Goal: Find contact information: Find contact information

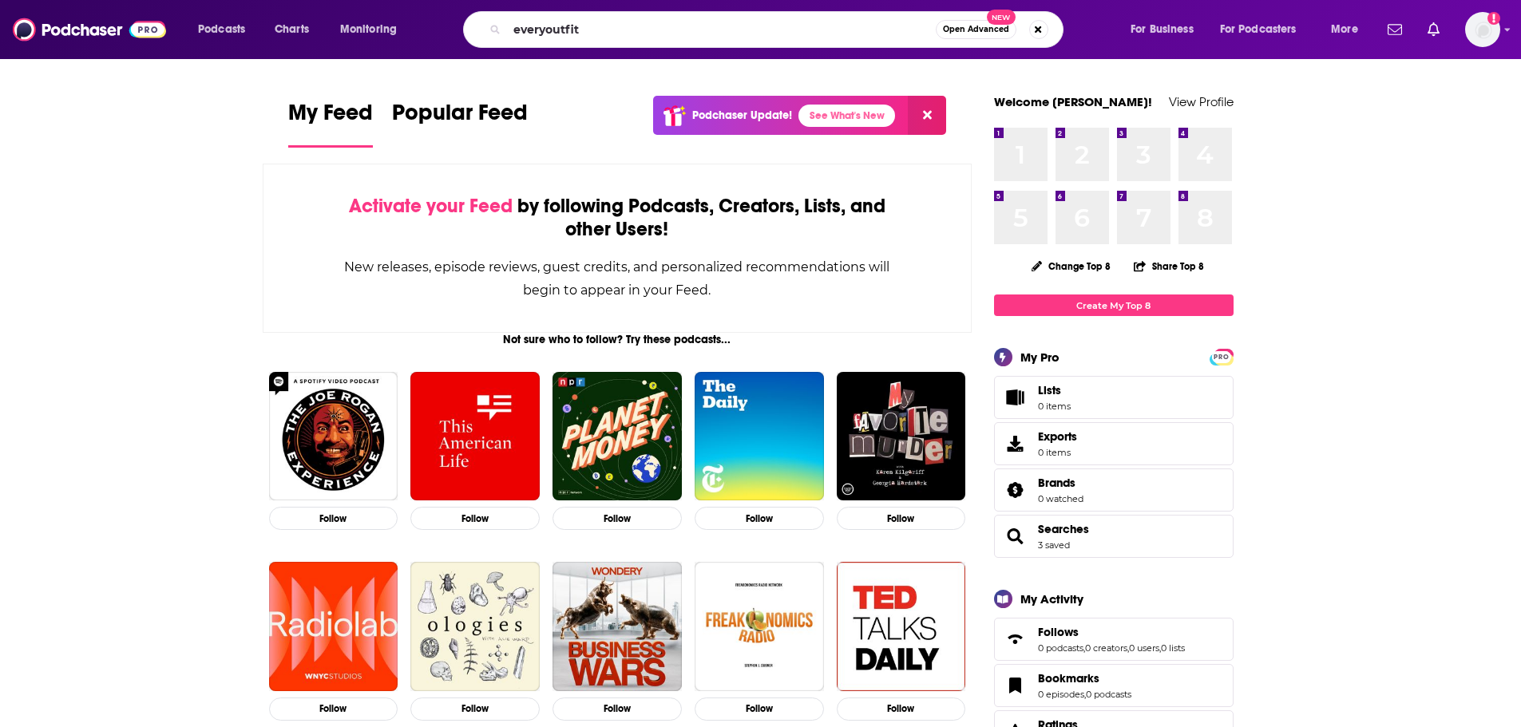
type input "everyoutfit"
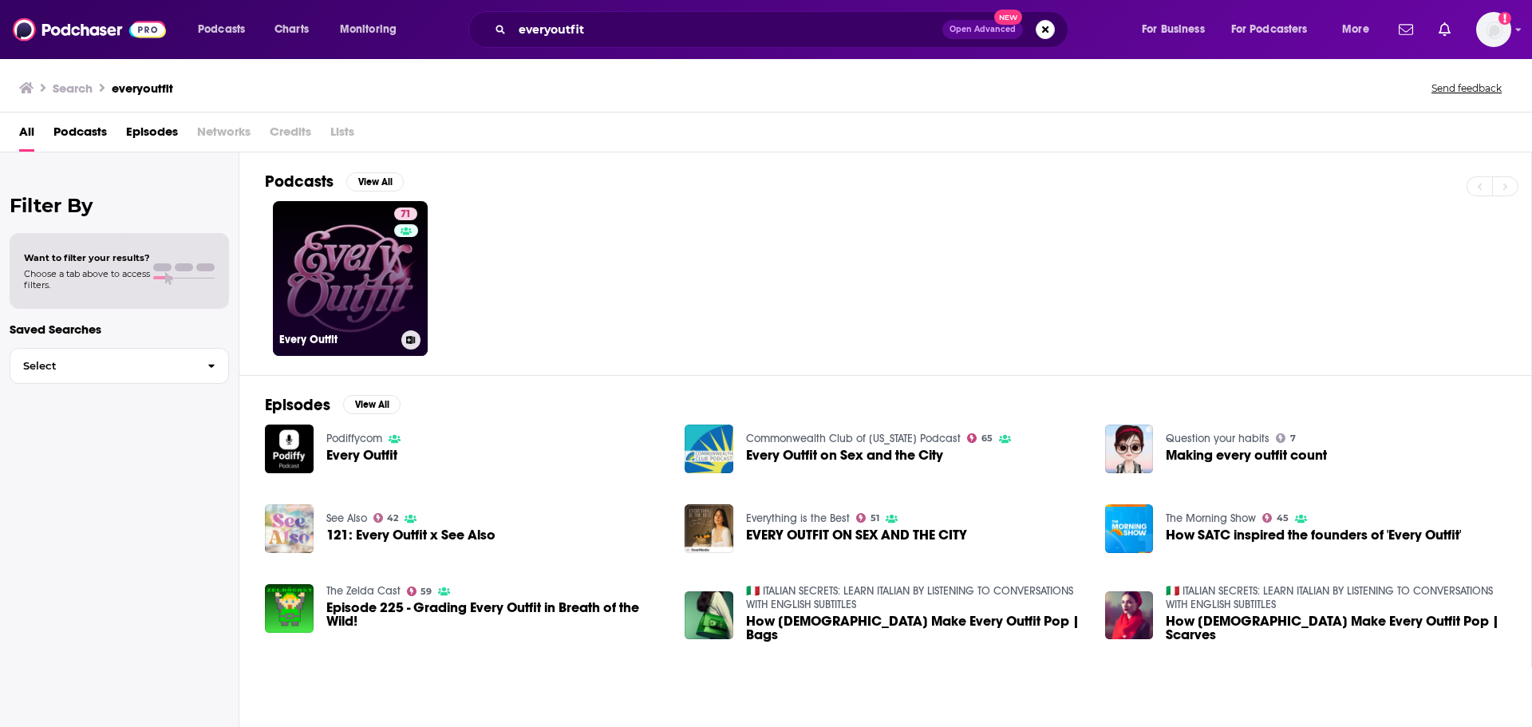
click at [407, 291] on div "71" at bounding box center [407, 269] width 27 height 123
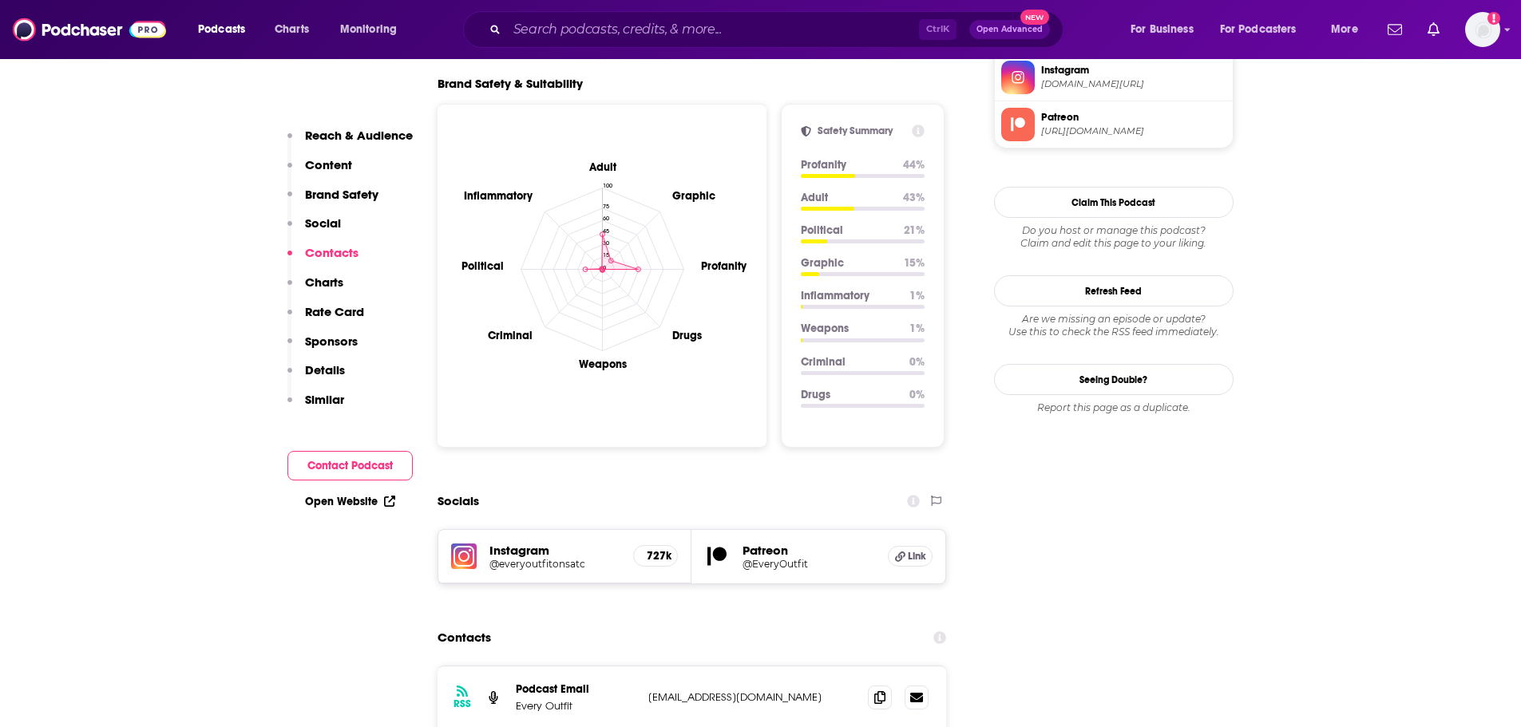
scroll to position [1676, 0]
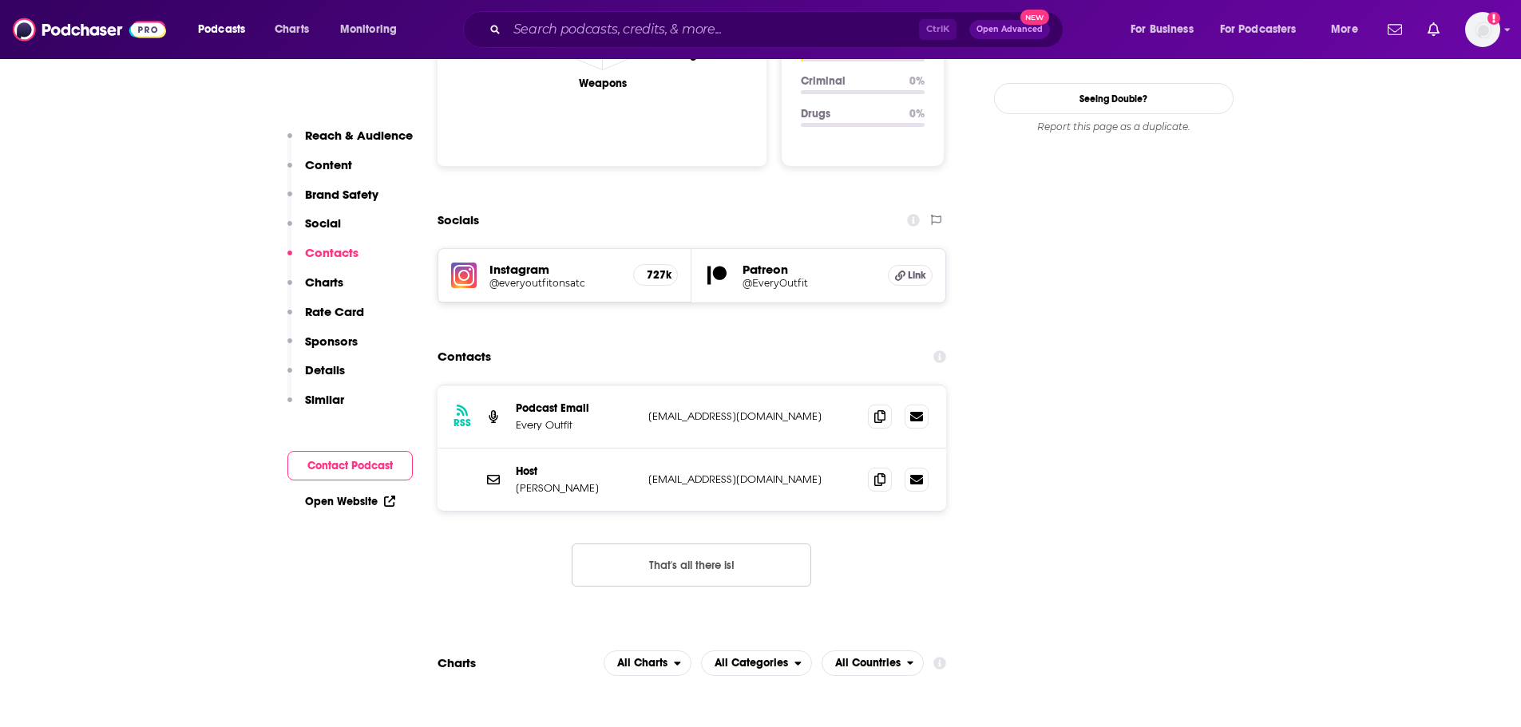
click at [672, 409] on p "[EMAIL_ADDRESS][DOMAIN_NAME]" at bounding box center [752, 416] width 208 height 14
click at [333, 341] on p "Sponsors" at bounding box center [331, 341] width 53 height 15
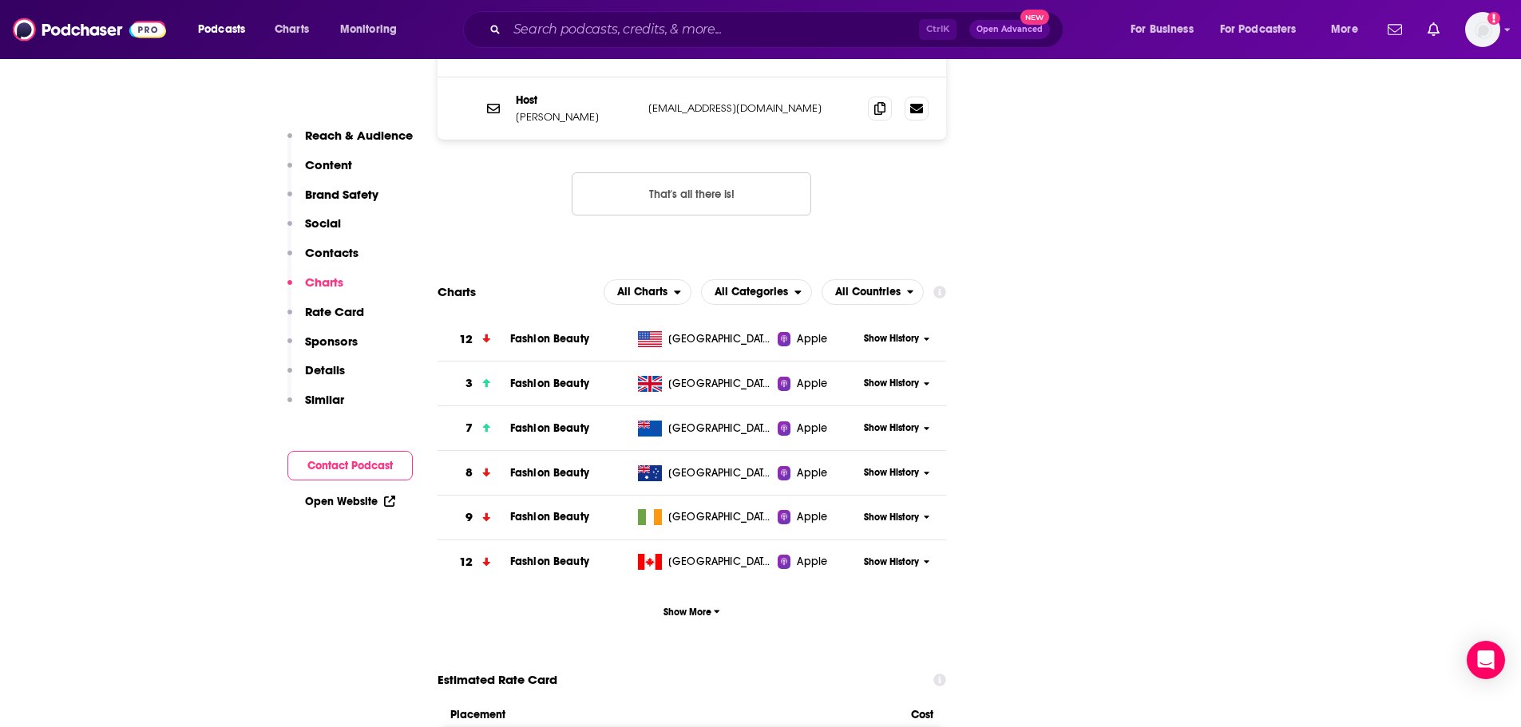
scroll to position [1648, 0]
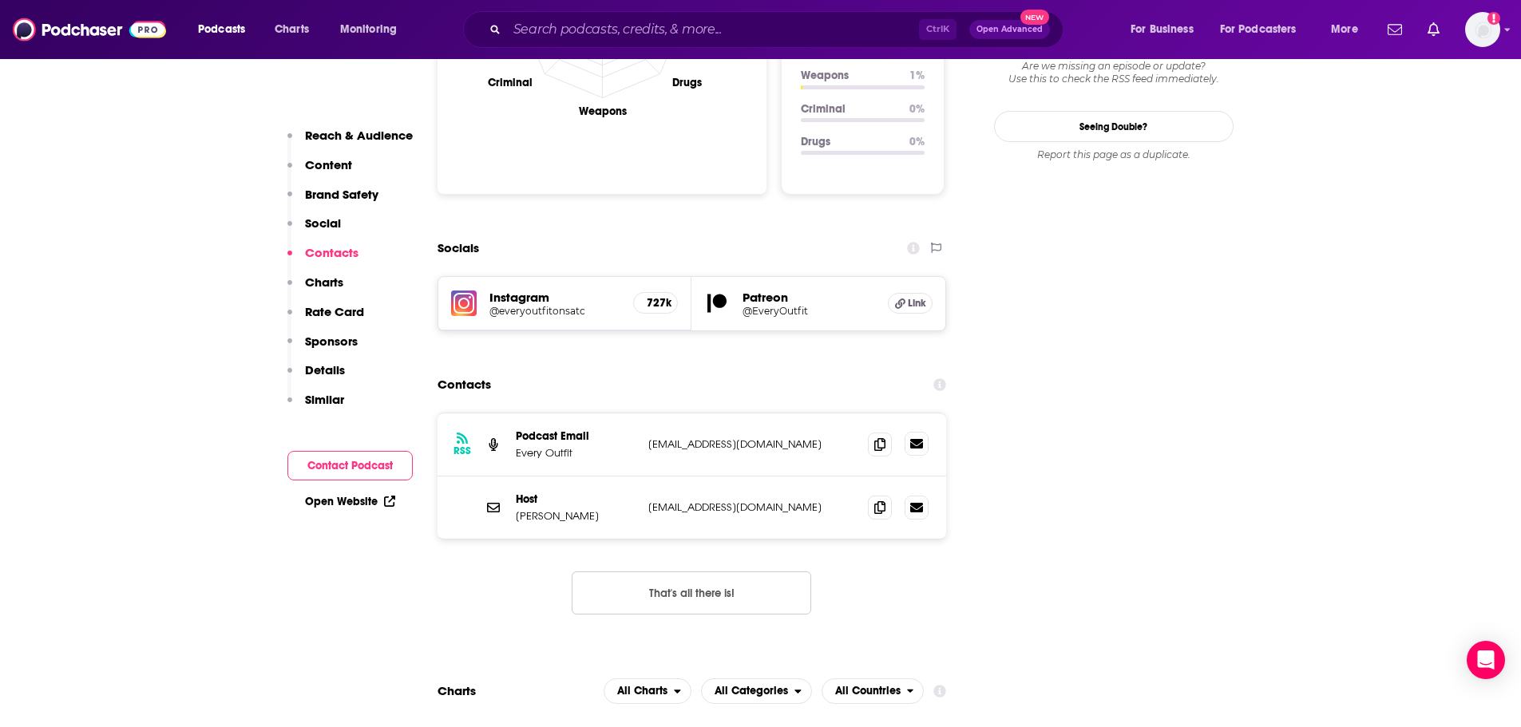
click at [913, 439] on icon at bounding box center [916, 444] width 13 height 10
drag, startPoint x: 771, startPoint y: 381, endPoint x: 642, endPoint y: 386, distance: 129.4
click at [642, 413] on div "RSS Podcast Email Every Outfit [EMAIL_ADDRESS][DOMAIN_NAME] [EMAIL_ADDRESS][DOM…" at bounding box center [691, 444] width 509 height 63
copy p "[EMAIL_ADDRESS][DOMAIN_NAME]"
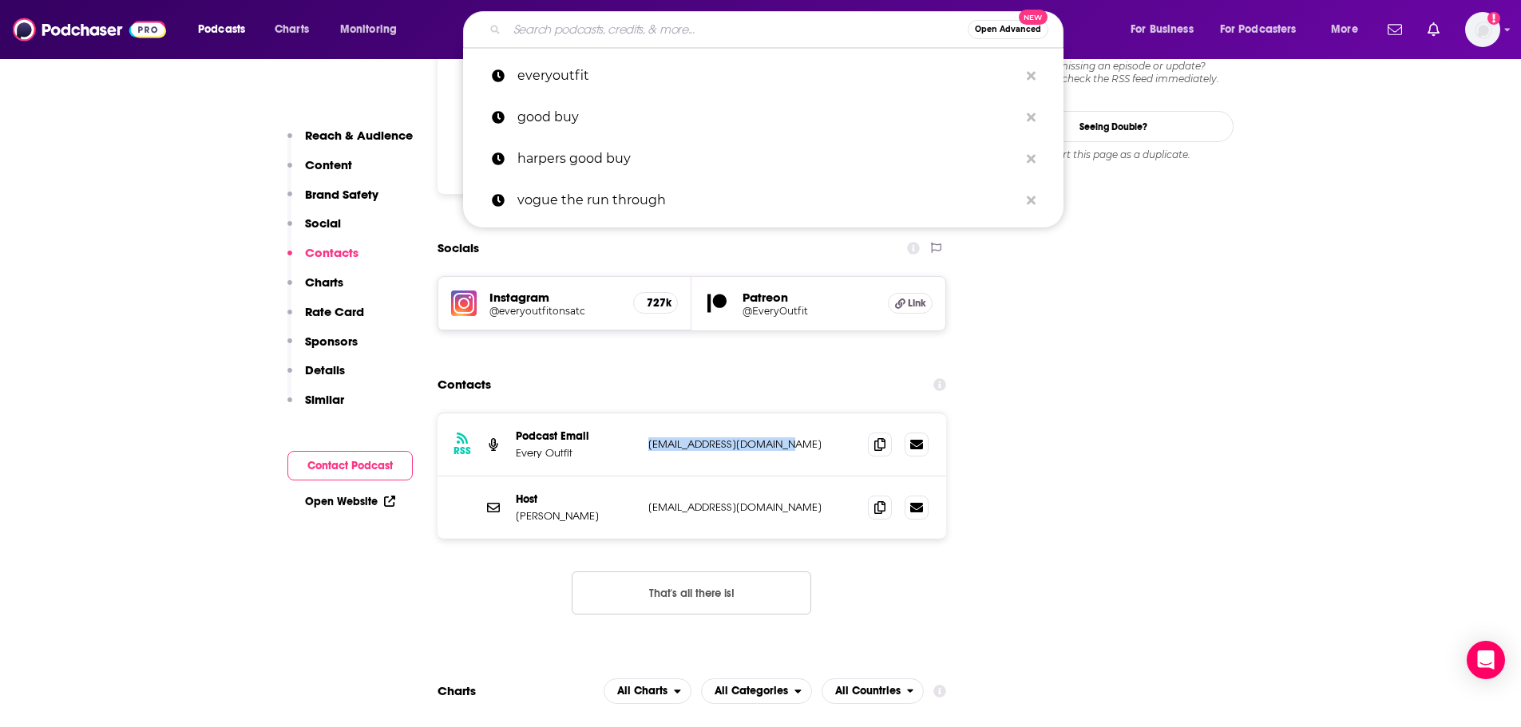
drag, startPoint x: 619, startPoint y: 28, endPoint x: 618, endPoint y: 3, distance: 24.8
click at [619, 30] on input "Search podcasts, credits, & more..." at bounding box center [737, 30] width 461 height 26
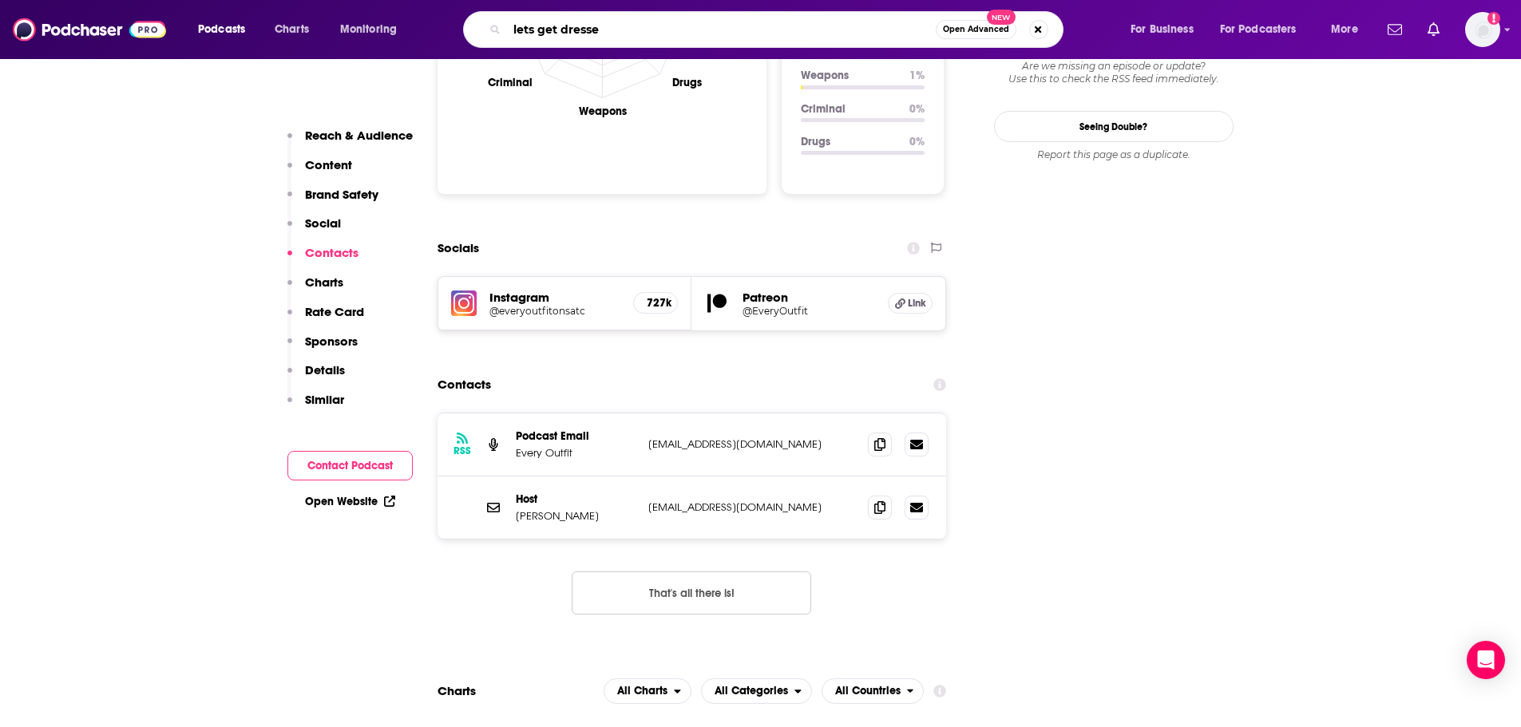
type input "lets get dressed"
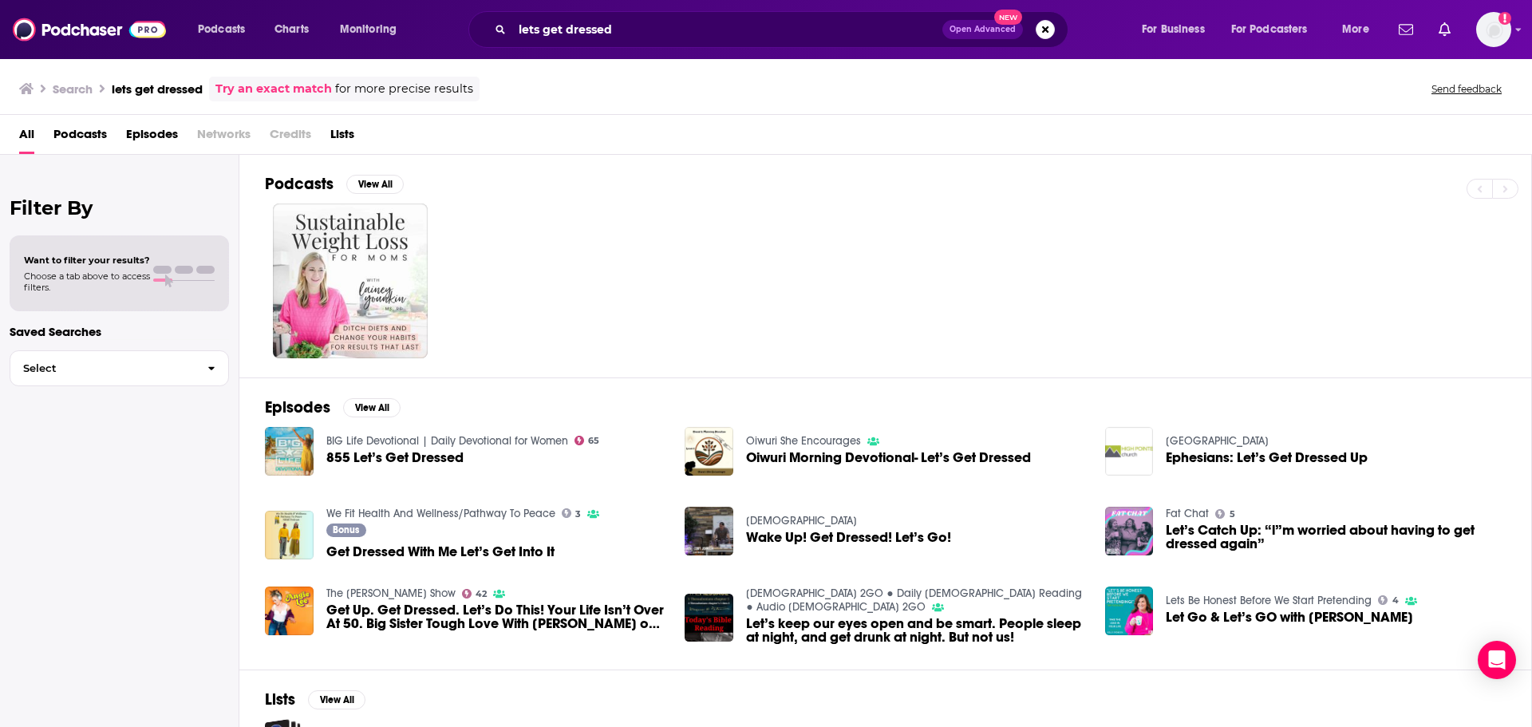
click at [87, 137] on span "Podcasts" at bounding box center [79, 137] width 53 height 33
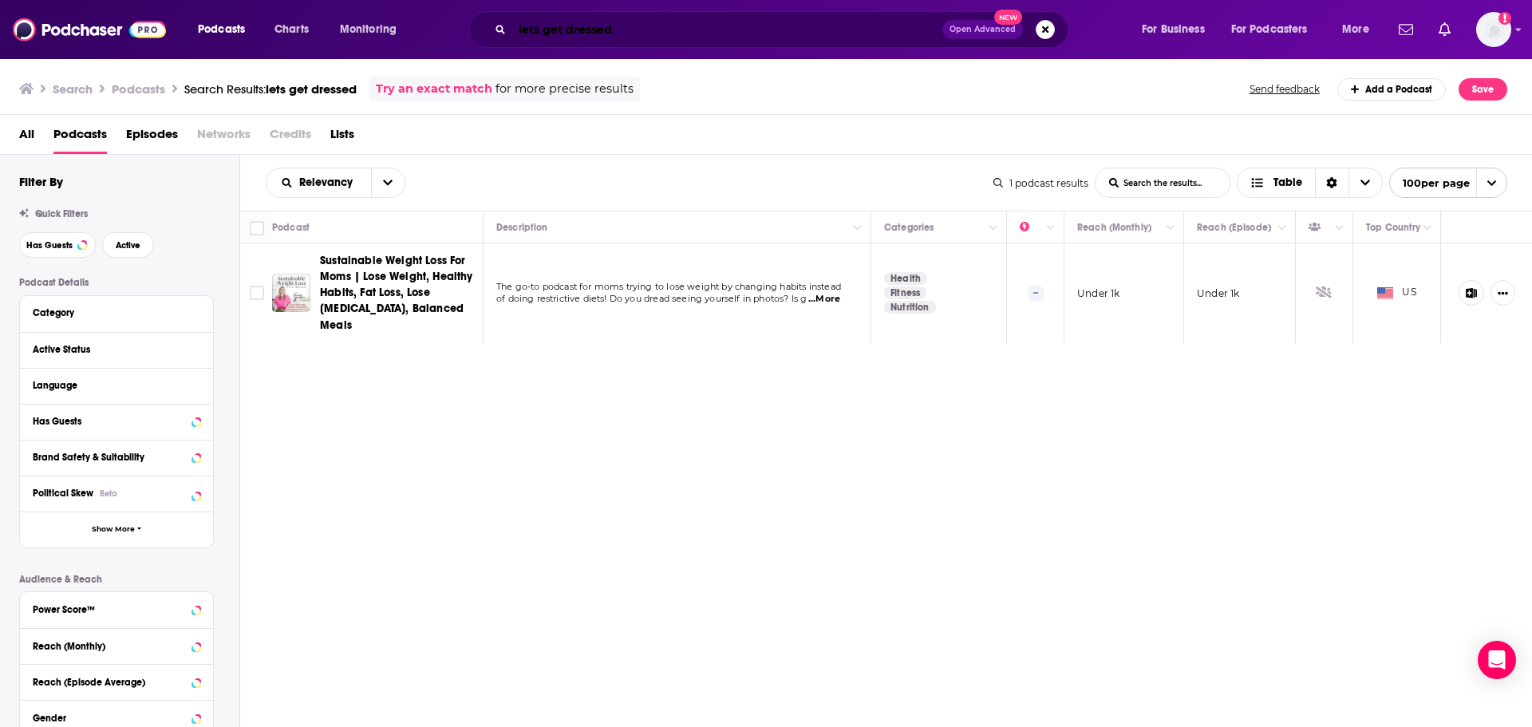
click at [532, 30] on input "lets get dressed" at bounding box center [727, 30] width 430 height 26
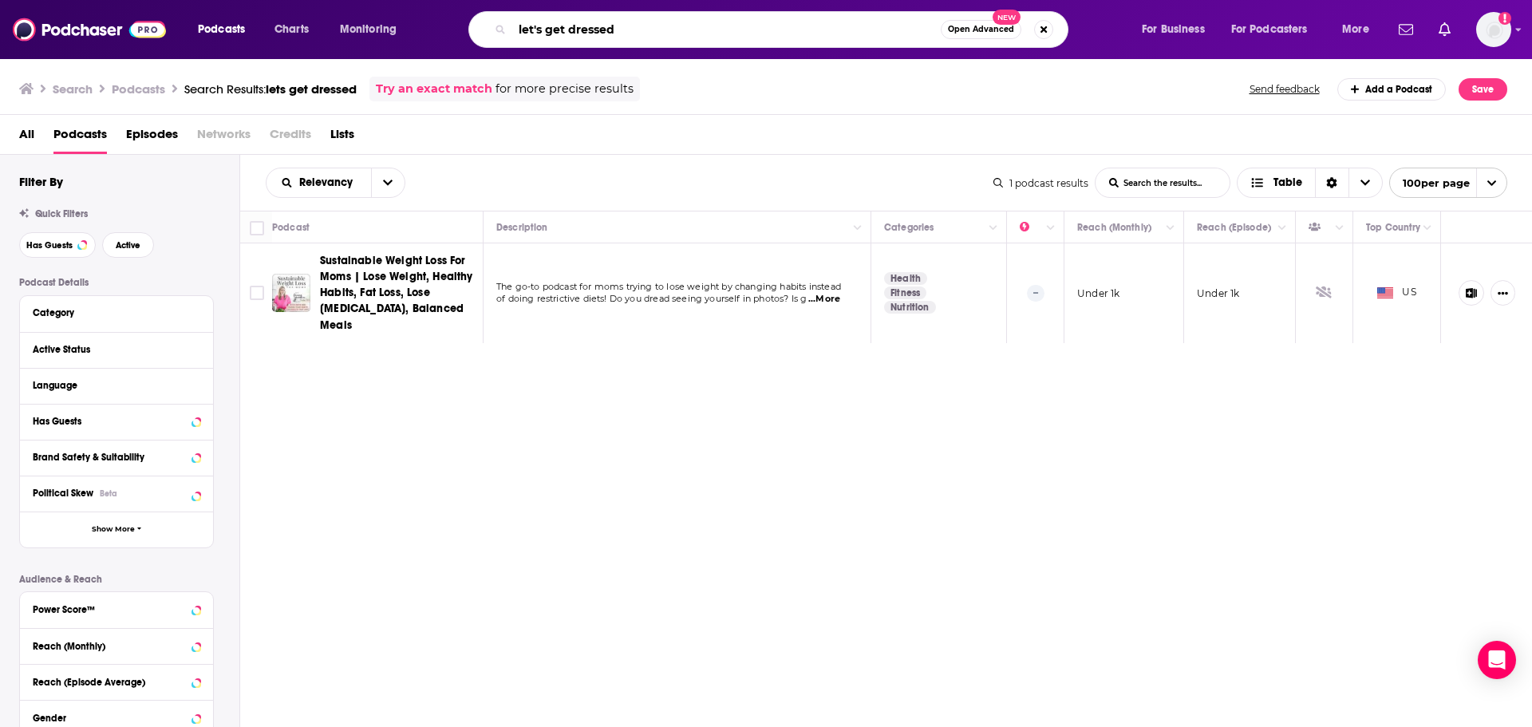
type input "let's get dressed"
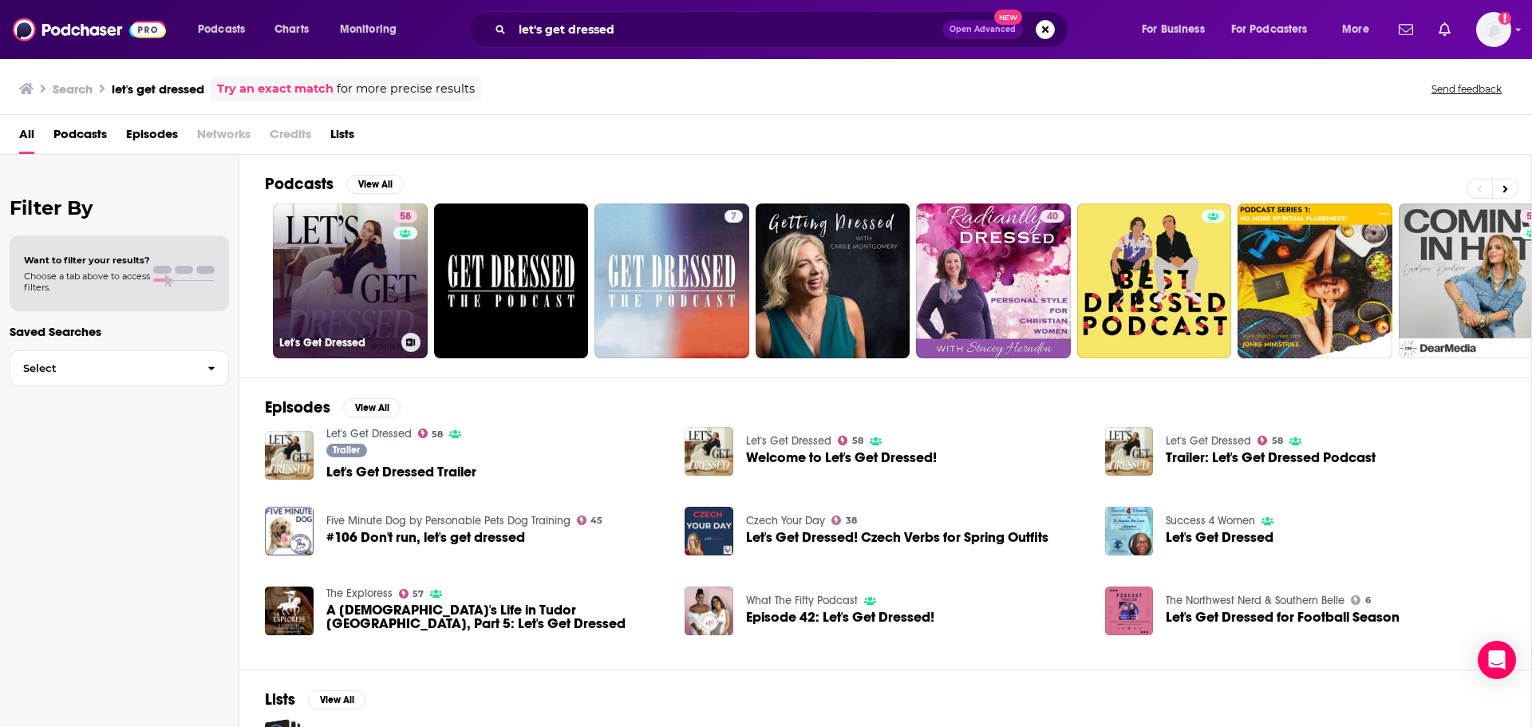
click at [401, 276] on div "58" at bounding box center [407, 271] width 28 height 123
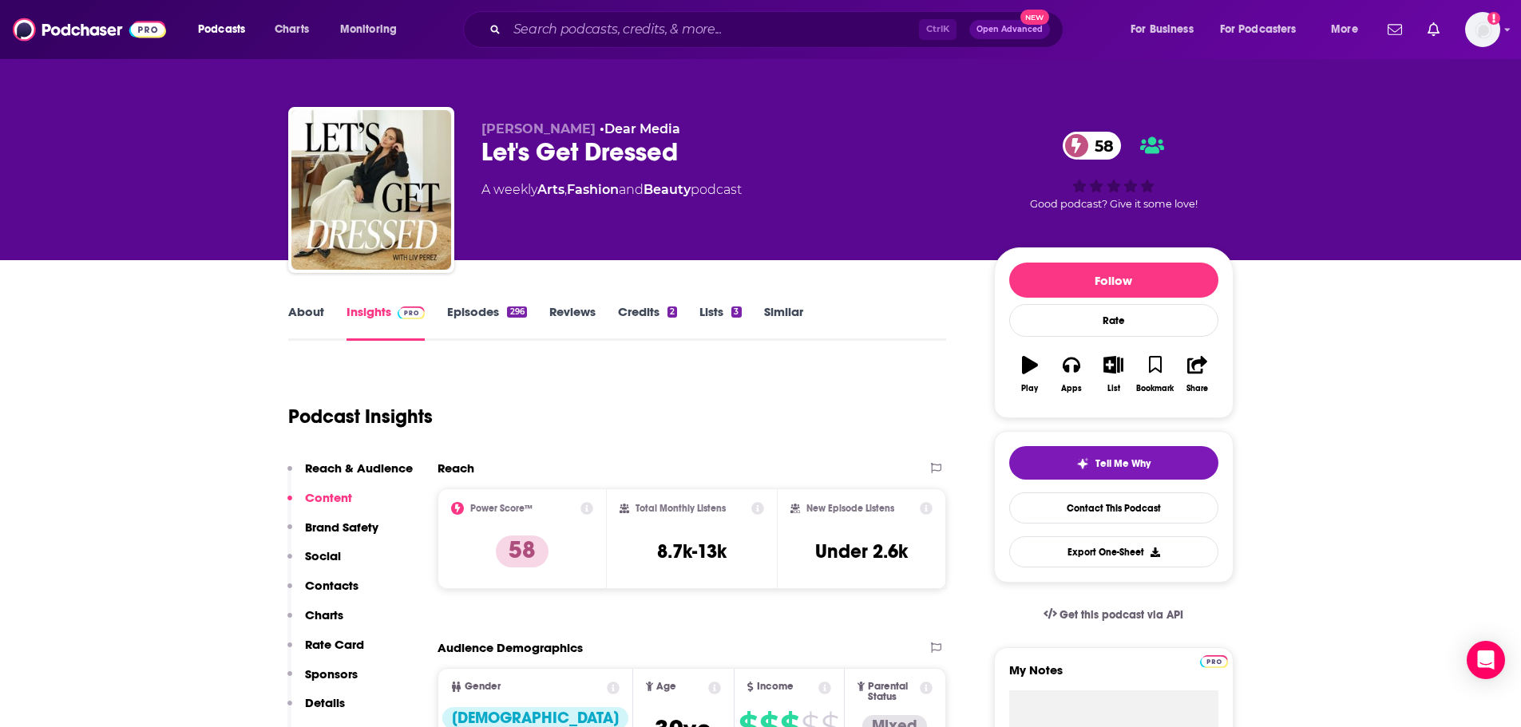
click at [321, 309] on link "About" at bounding box center [306, 322] width 36 height 37
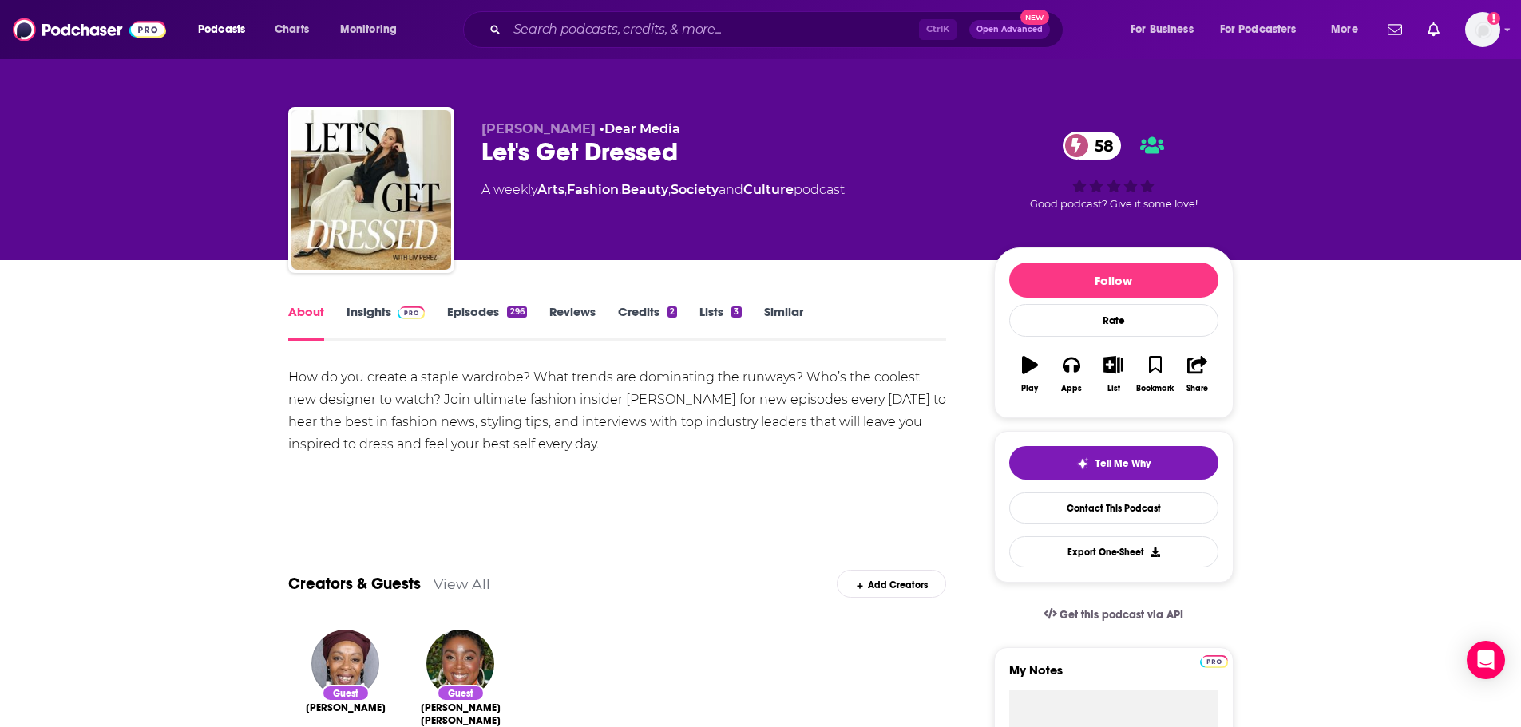
click at [478, 313] on link "Episodes 296" at bounding box center [486, 322] width 79 height 37
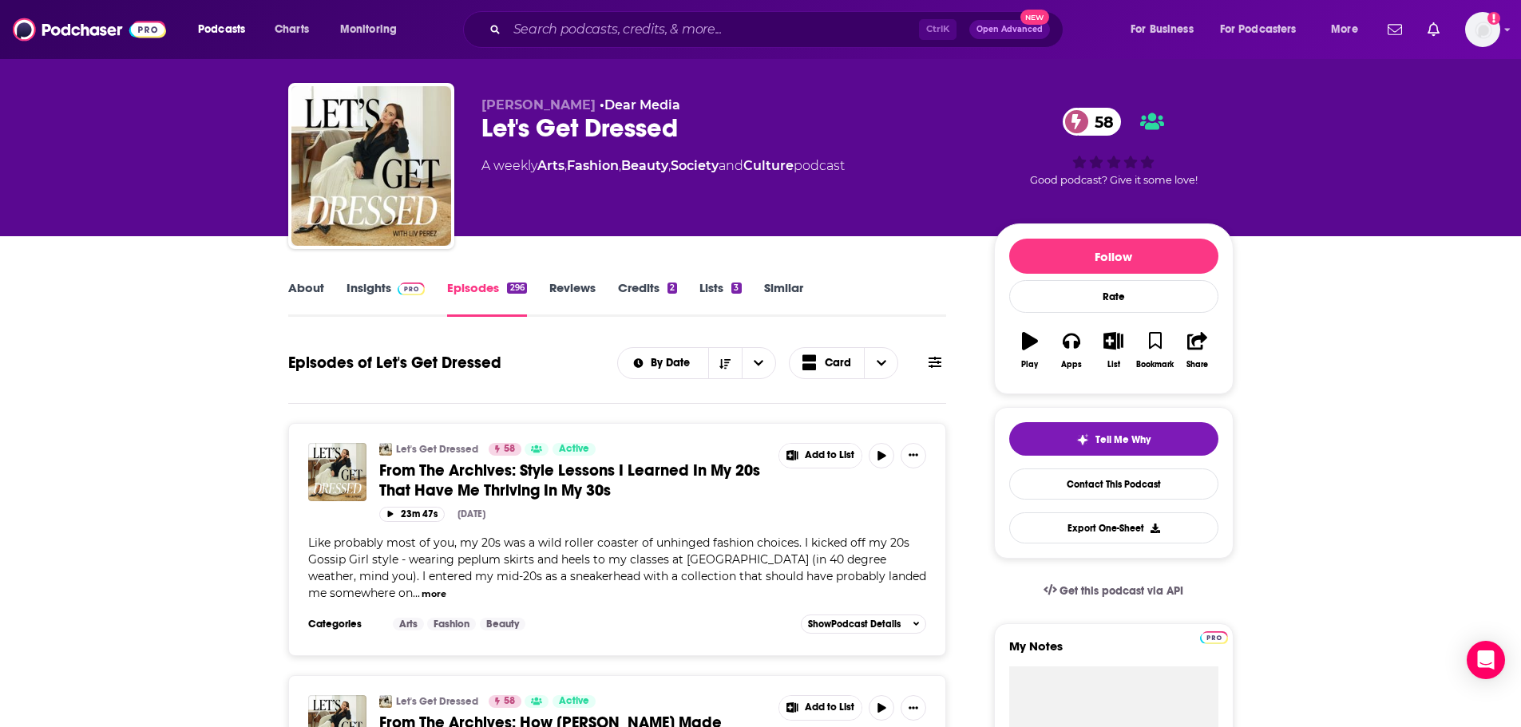
scroll to position [160, 0]
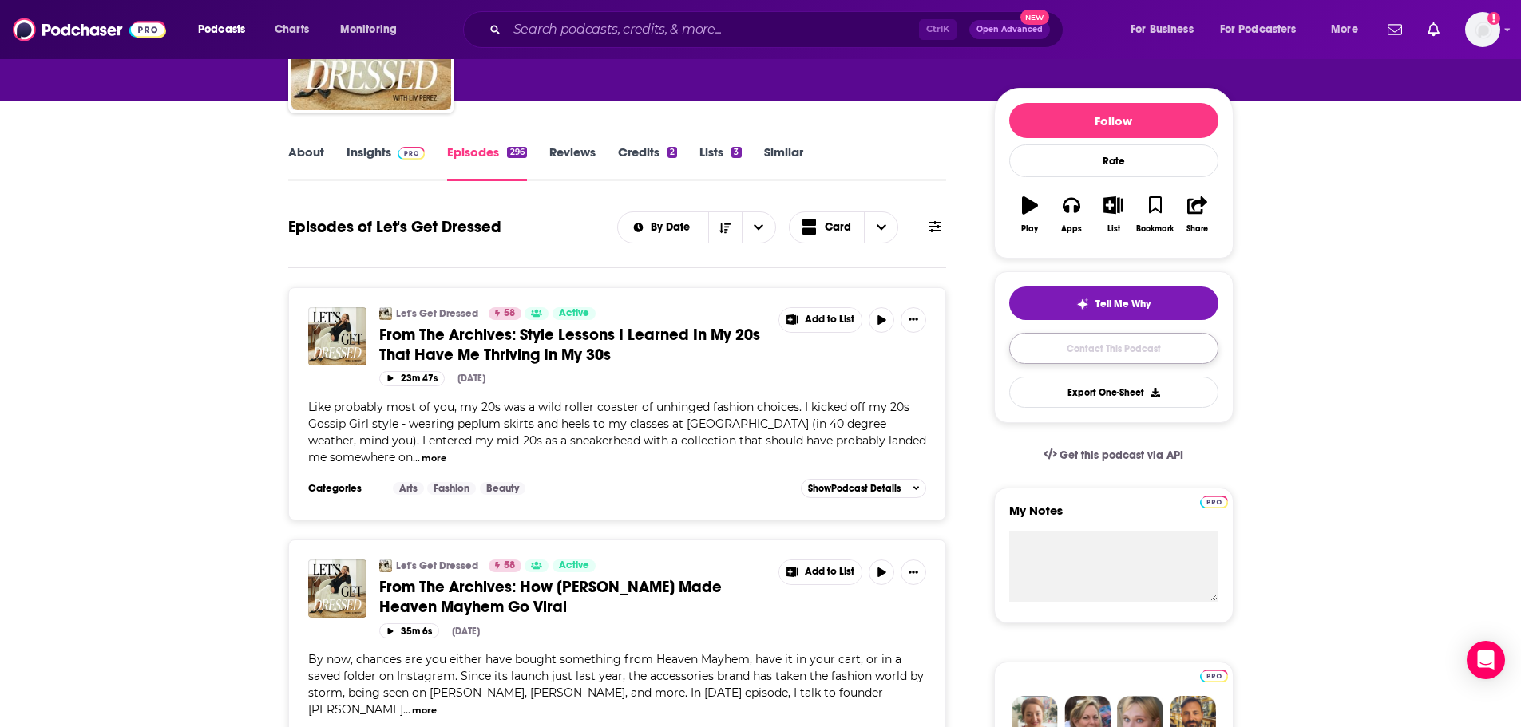
click at [1120, 346] on link "Contact This Podcast" at bounding box center [1113, 348] width 209 height 31
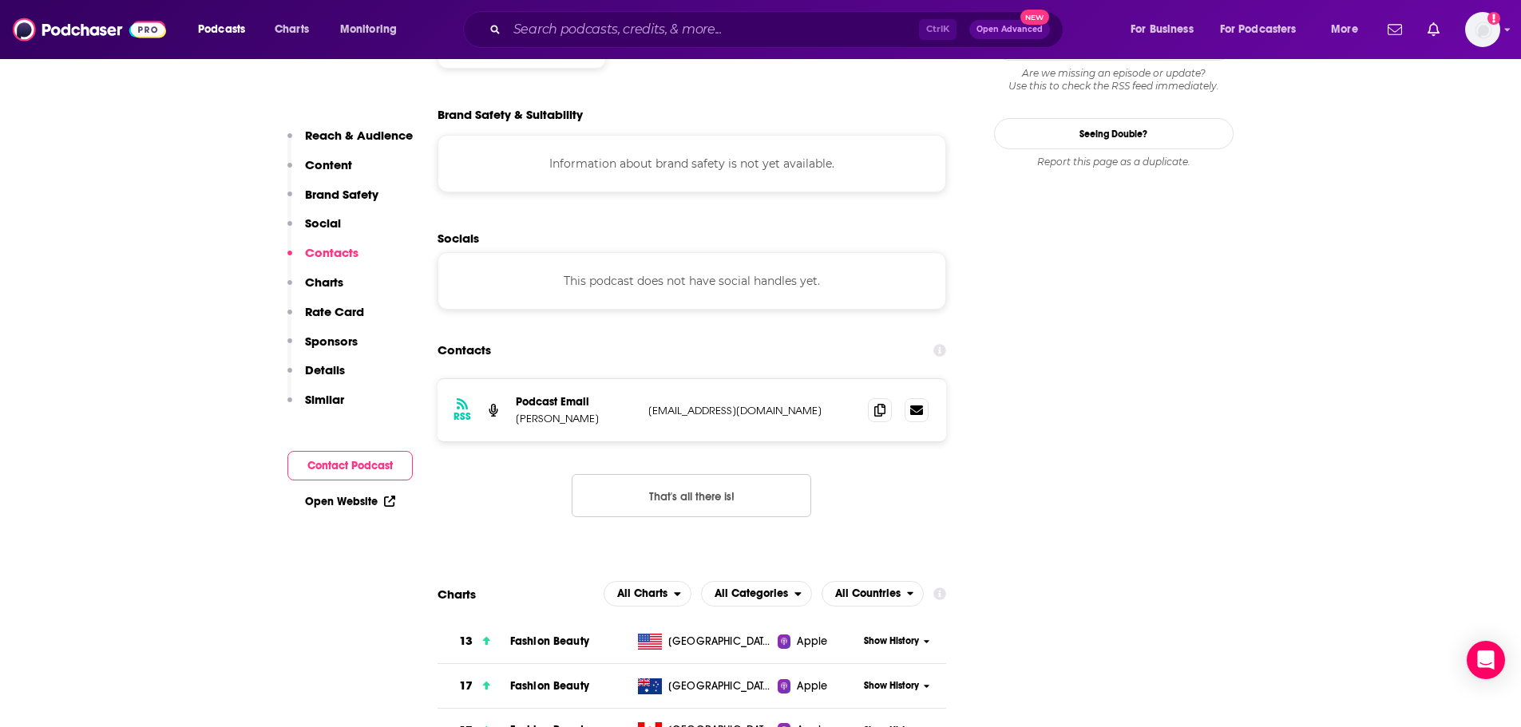
scroll to position [1335, 0]
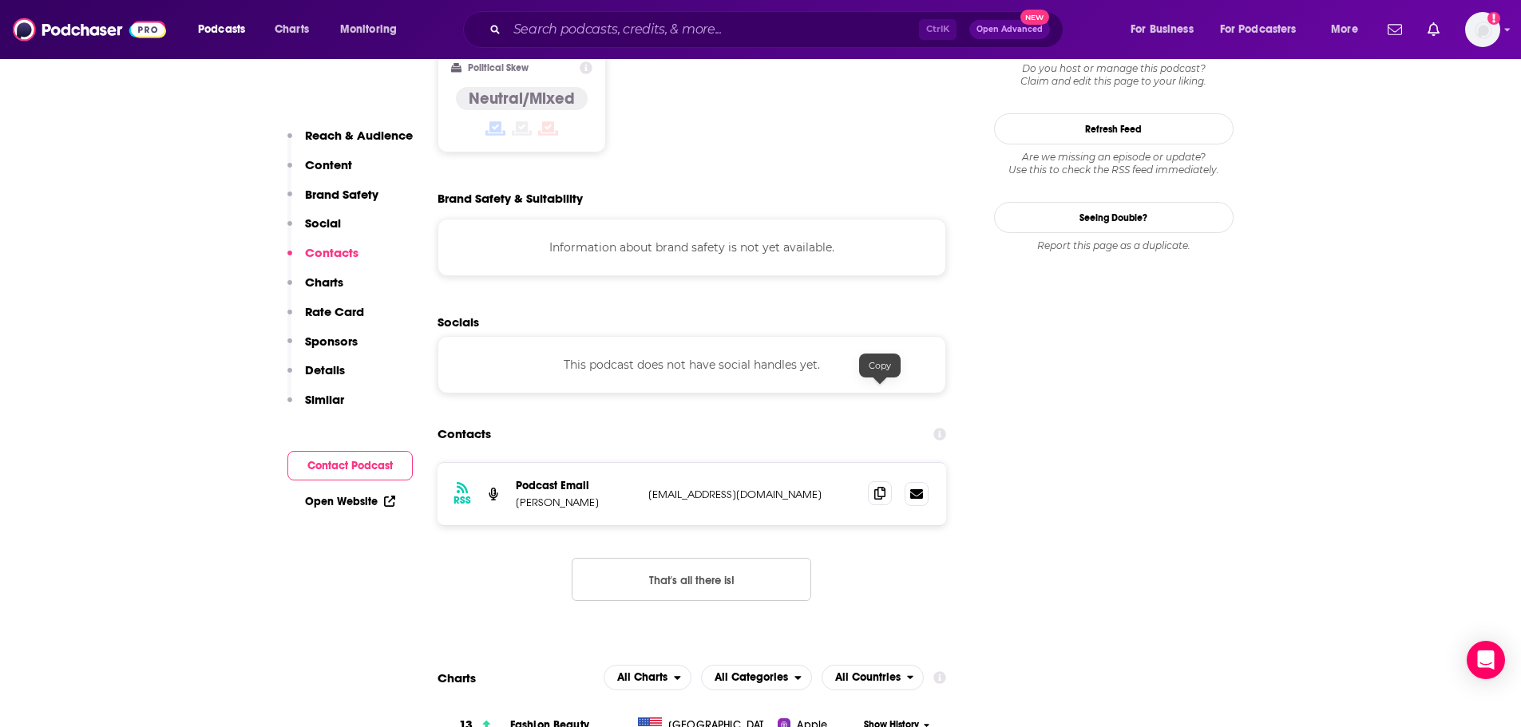
click at [884, 487] on icon at bounding box center [879, 493] width 11 height 13
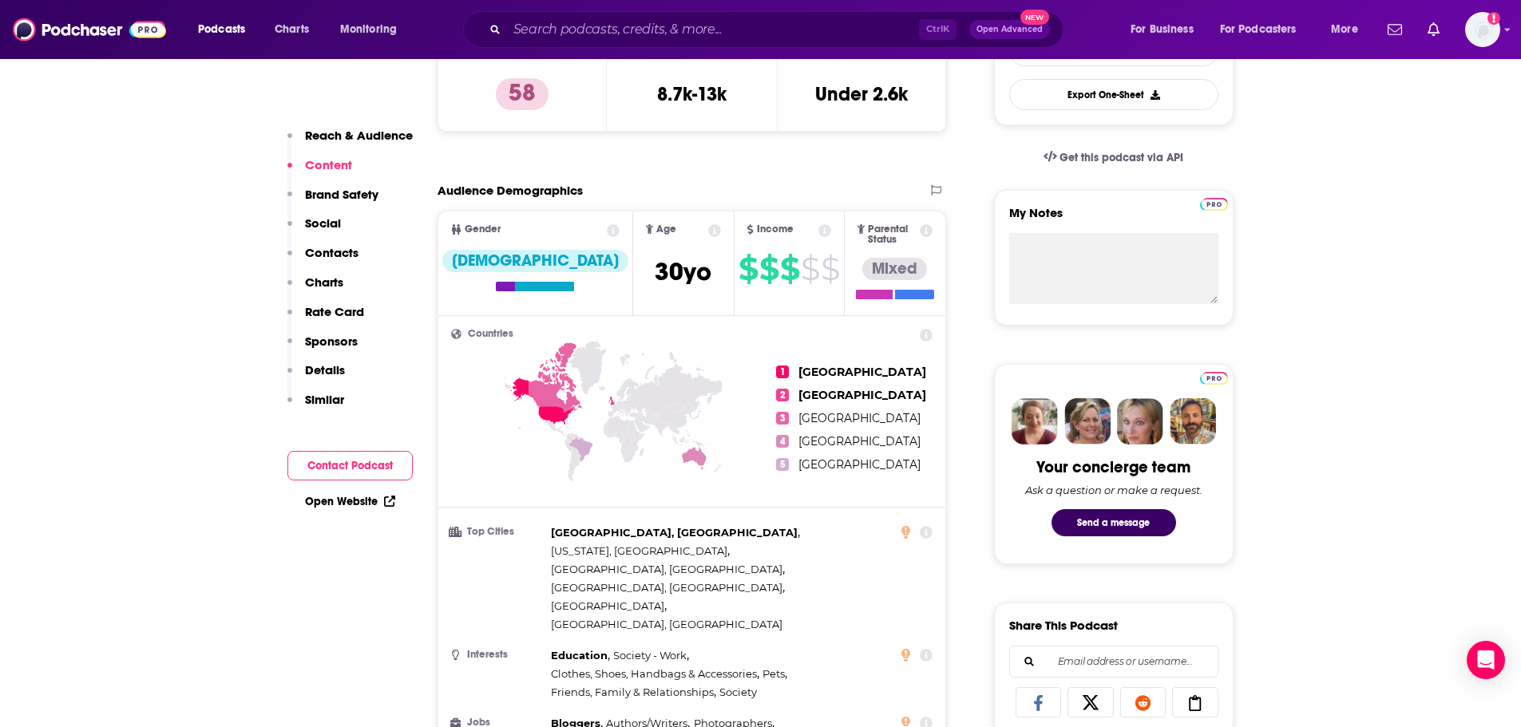
scroll to position [0, 0]
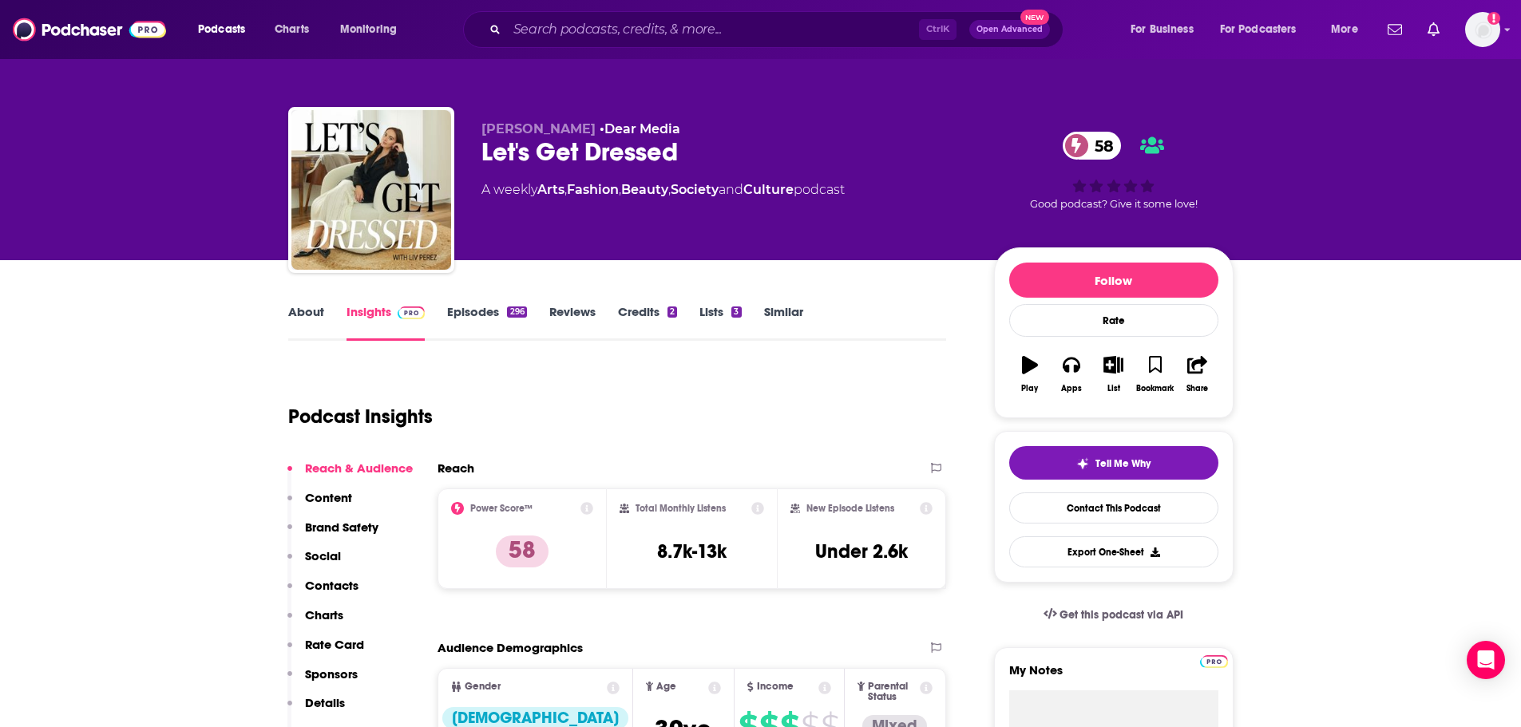
click at [298, 313] on link "About" at bounding box center [306, 322] width 36 height 37
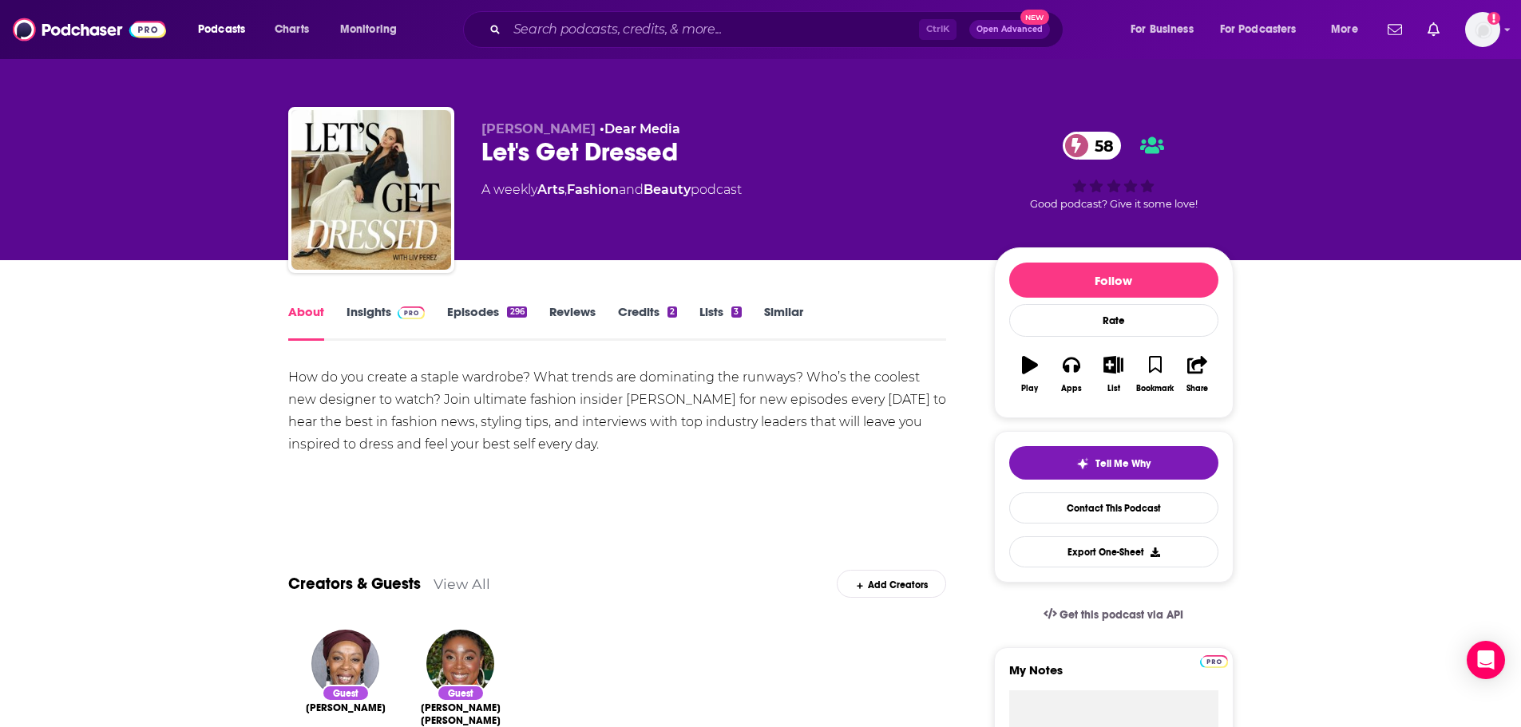
drag, startPoint x: 482, startPoint y: 397, endPoint x: 446, endPoint y: 398, distance: 36.0
click at [483, 397] on div "How do you create a staple wardrobe? What trends are dominating the runways? Wh…" at bounding box center [617, 410] width 658 height 89
click at [651, 49] on div "Podcasts Charts Monitoring Ctrl K Open Advanced New For Business For Podcasters…" at bounding box center [760, 29] width 1521 height 59
click at [648, 42] on input "Search podcasts, credits, & more..." at bounding box center [713, 30] width 412 height 26
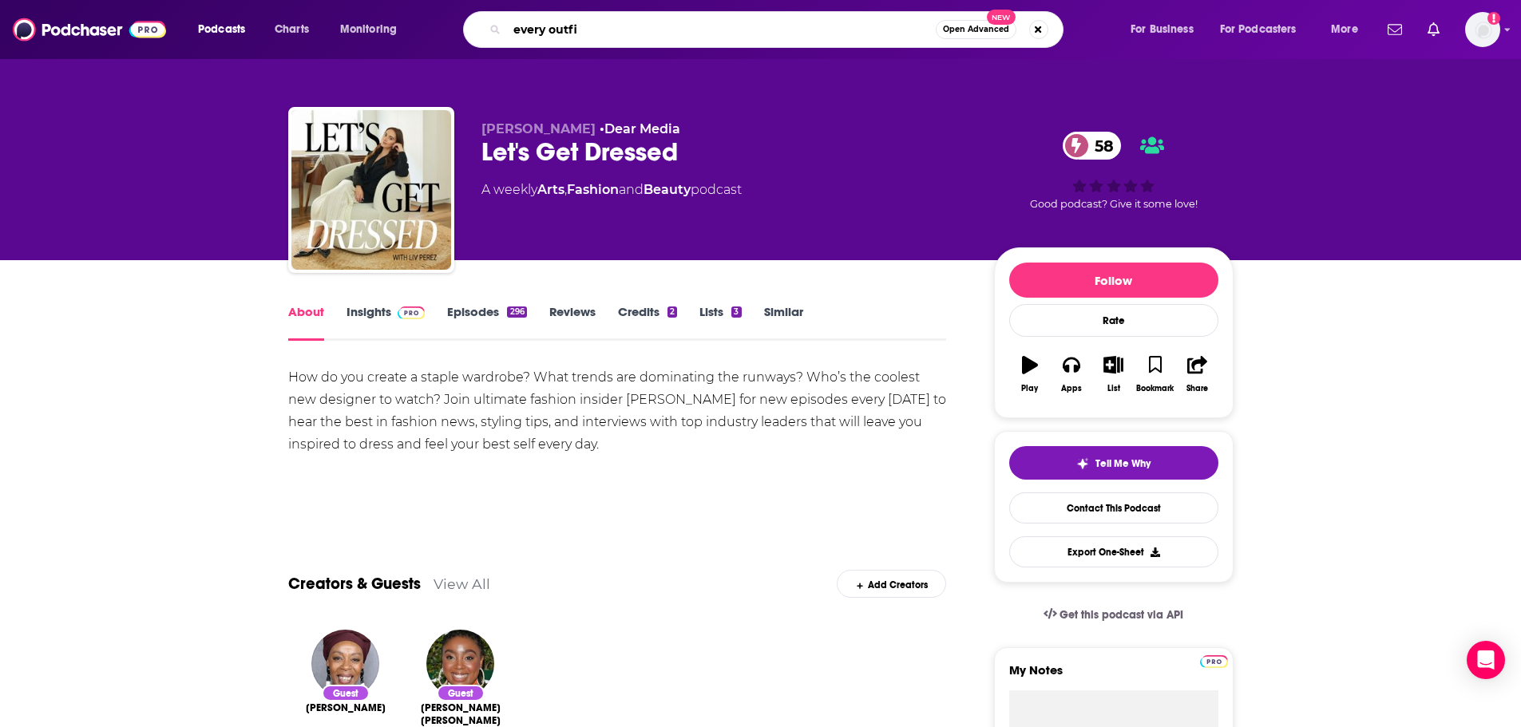
type input "every outfit"
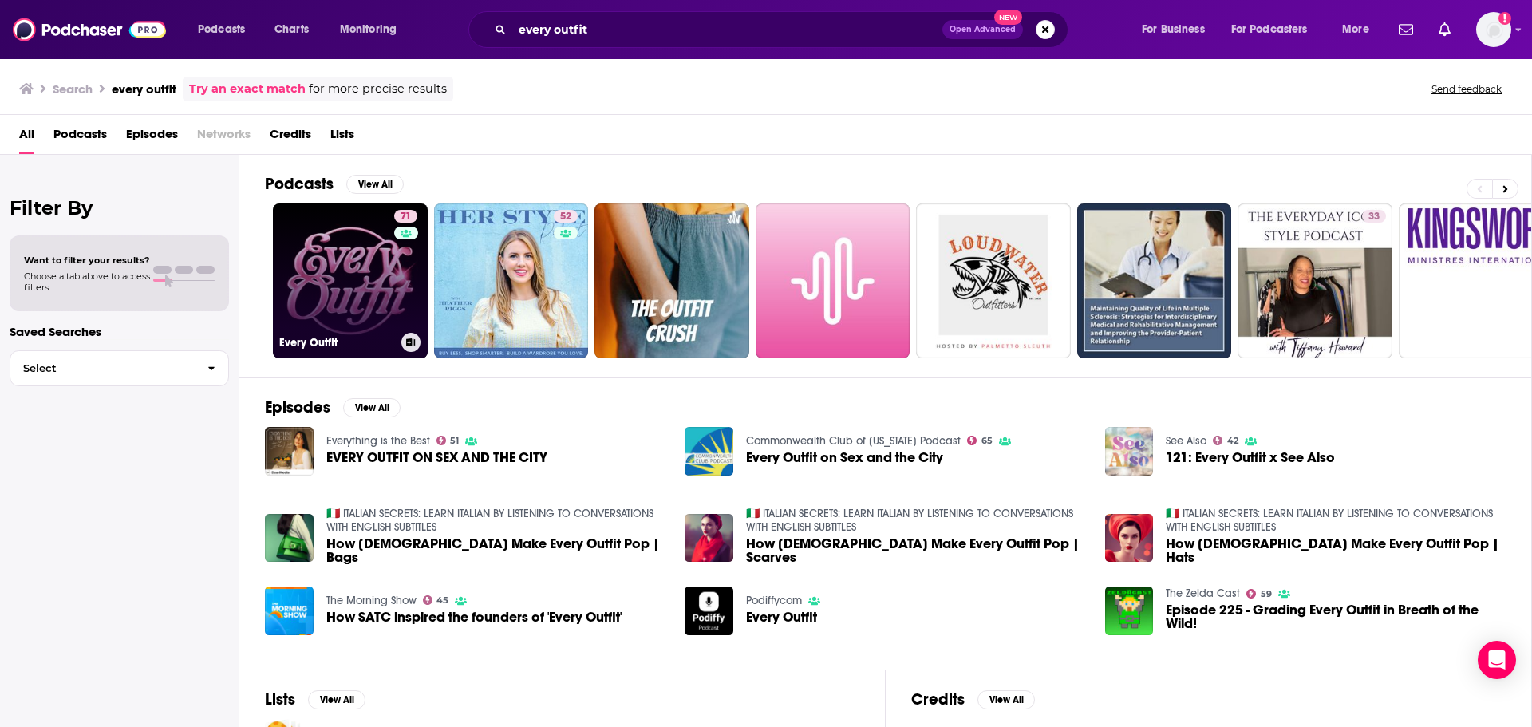
click at [367, 271] on link "71 Every Outfit" at bounding box center [350, 281] width 155 height 155
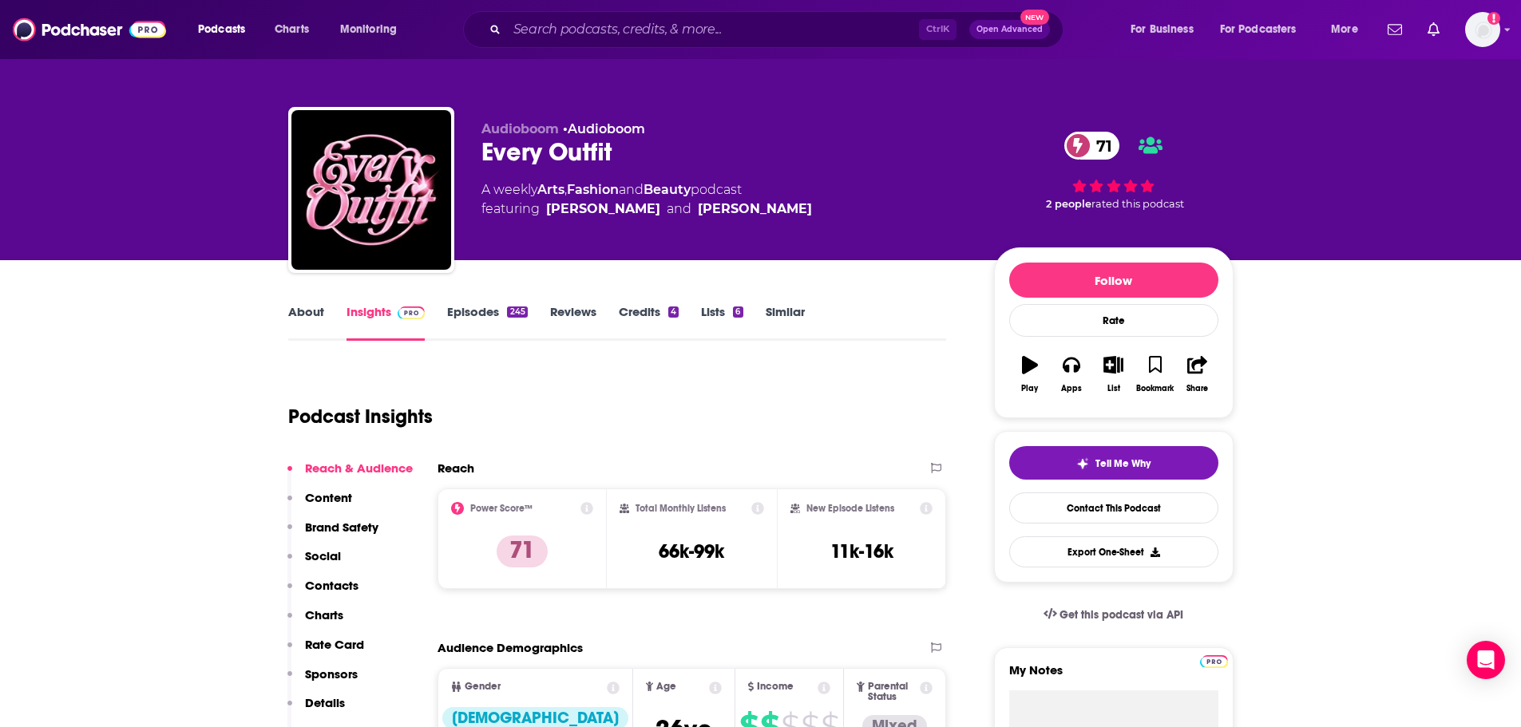
click at [308, 311] on link "About" at bounding box center [306, 322] width 36 height 37
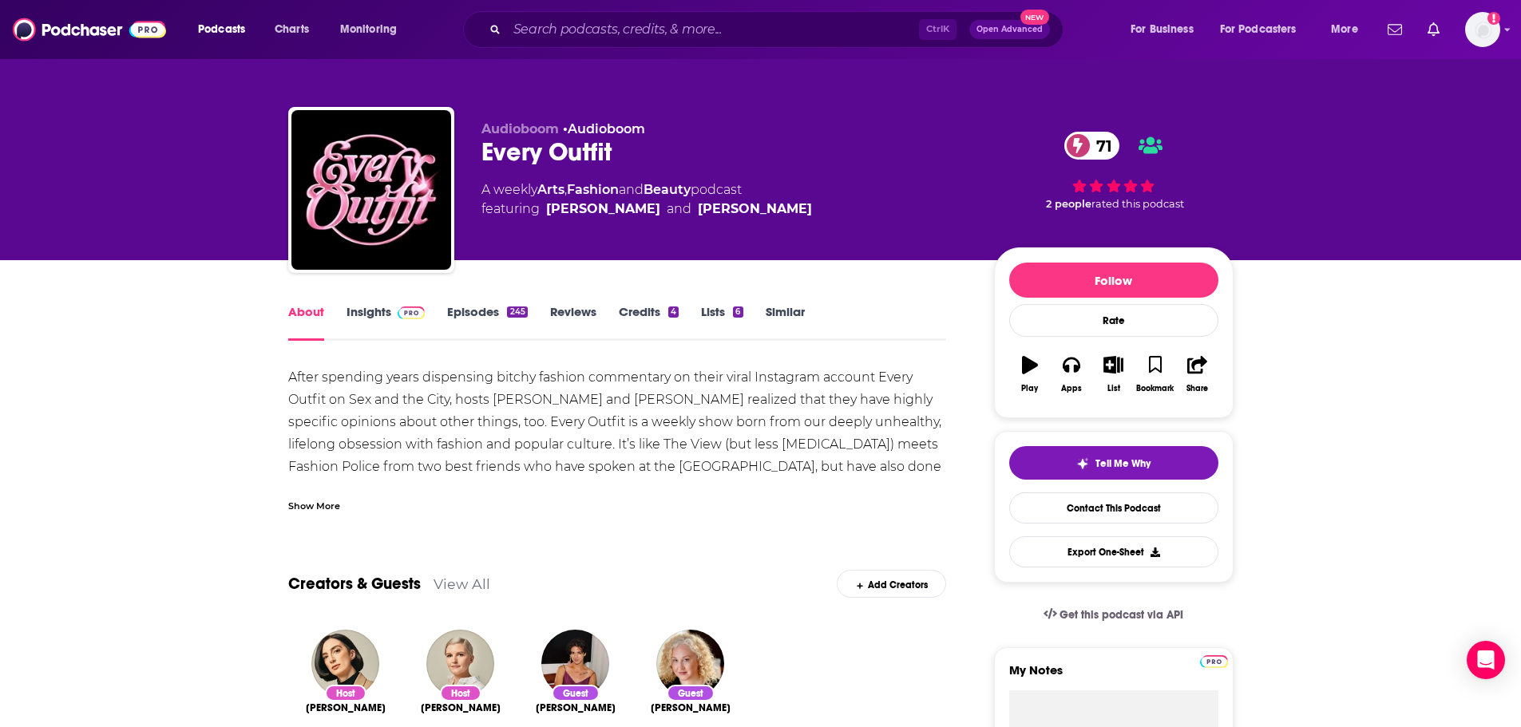
click at [324, 501] on div "Show More" at bounding box center [314, 504] width 52 height 15
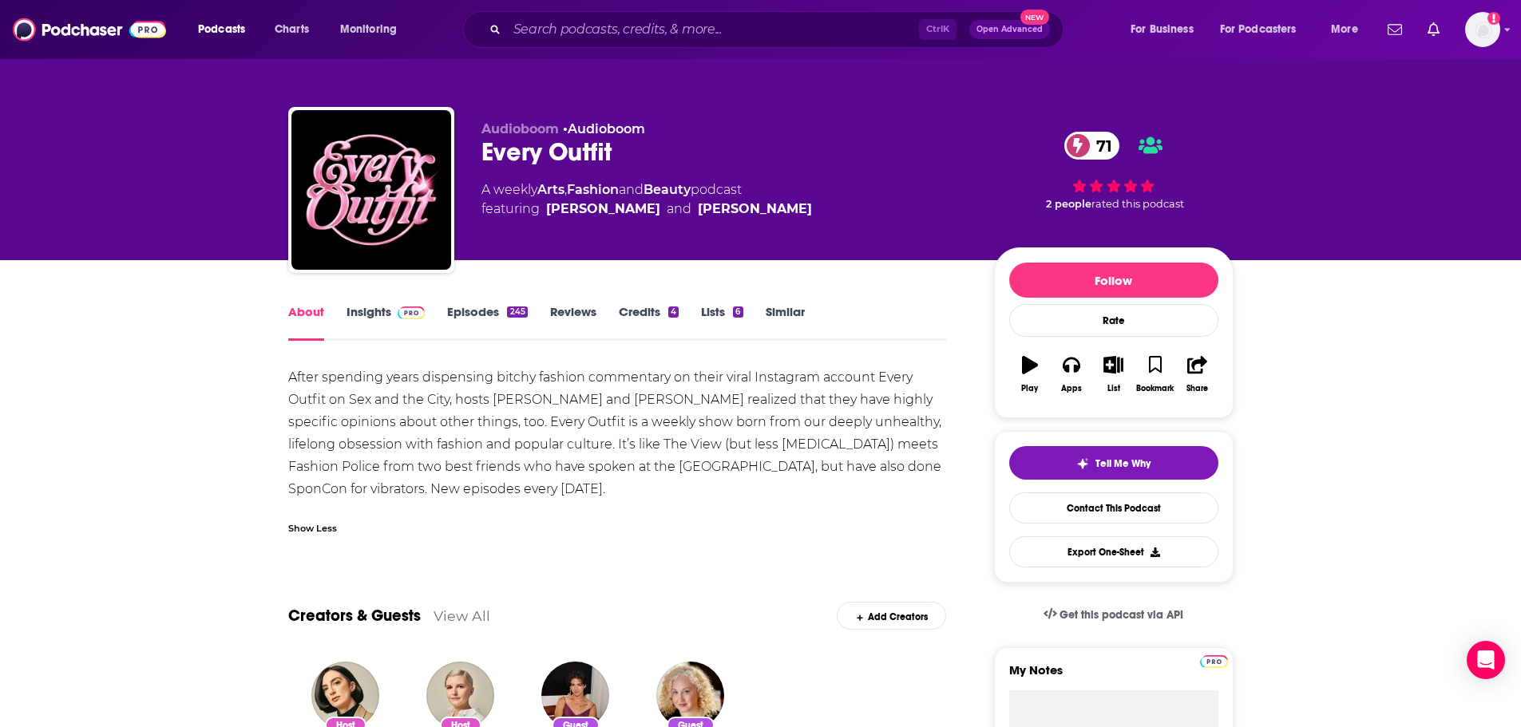
click at [449, 308] on link "Episodes 245" at bounding box center [487, 322] width 80 height 37
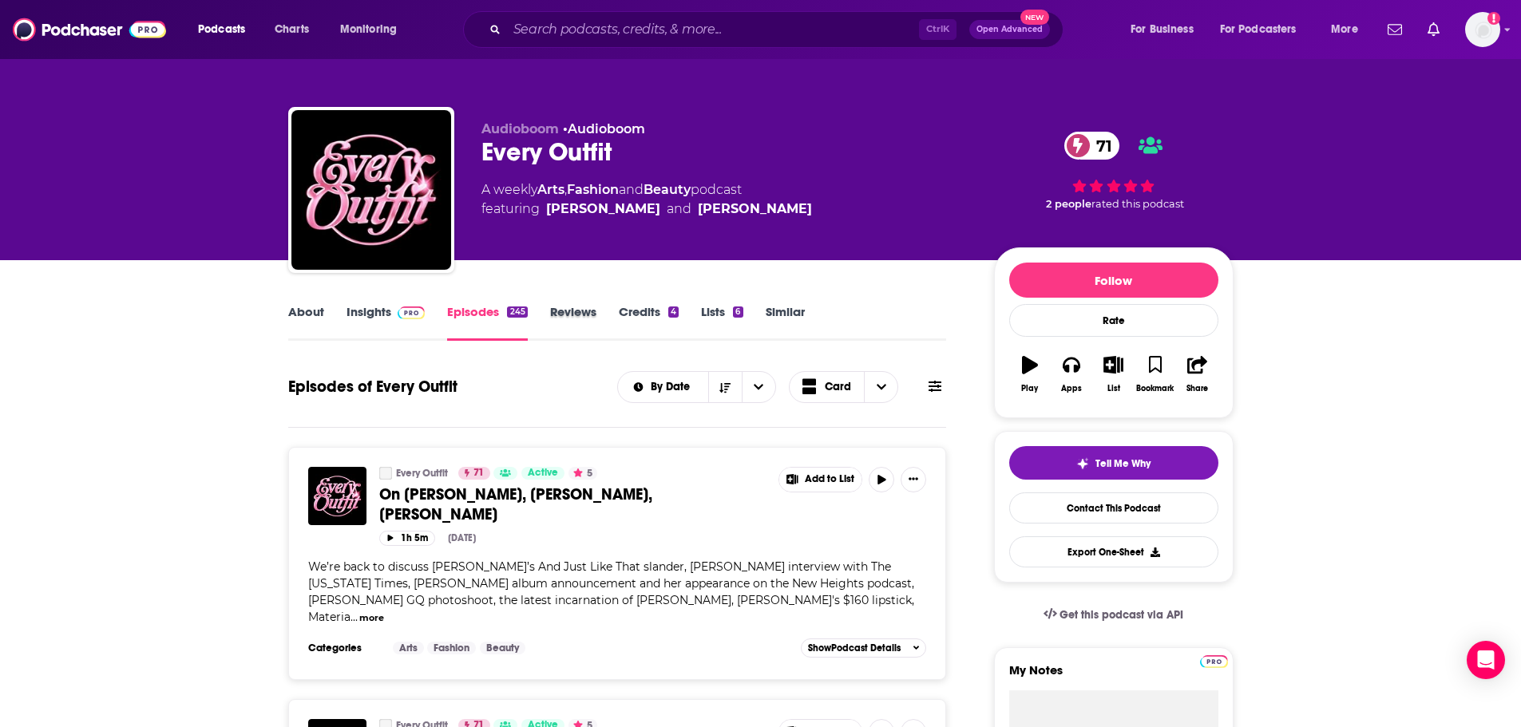
click at [617, 310] on div "Reviews" at bounding box center [584, 322] width 69 height 37
click at [622, 310] on link "Credits 4" at bounding box center [649, 322] width 60 height 37
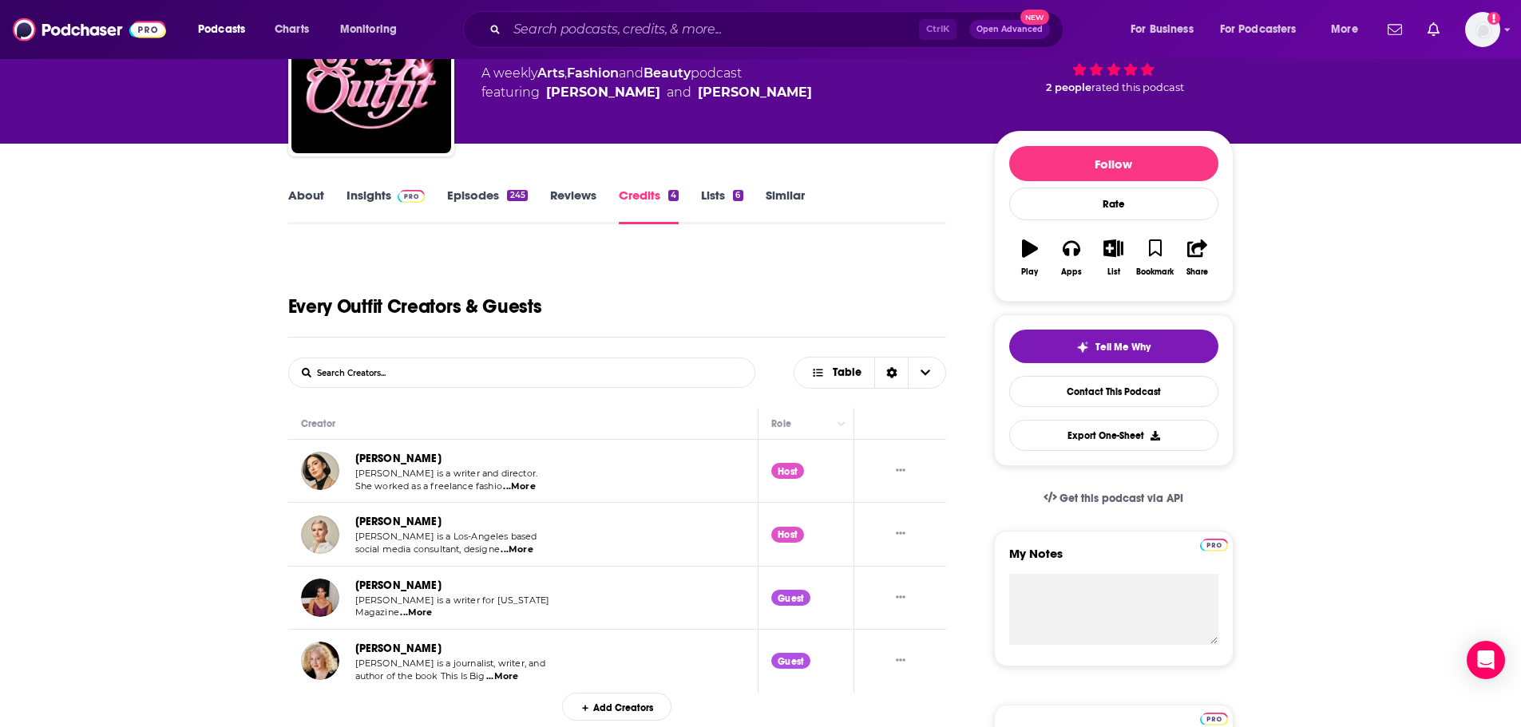
scroll to position [80, 0]
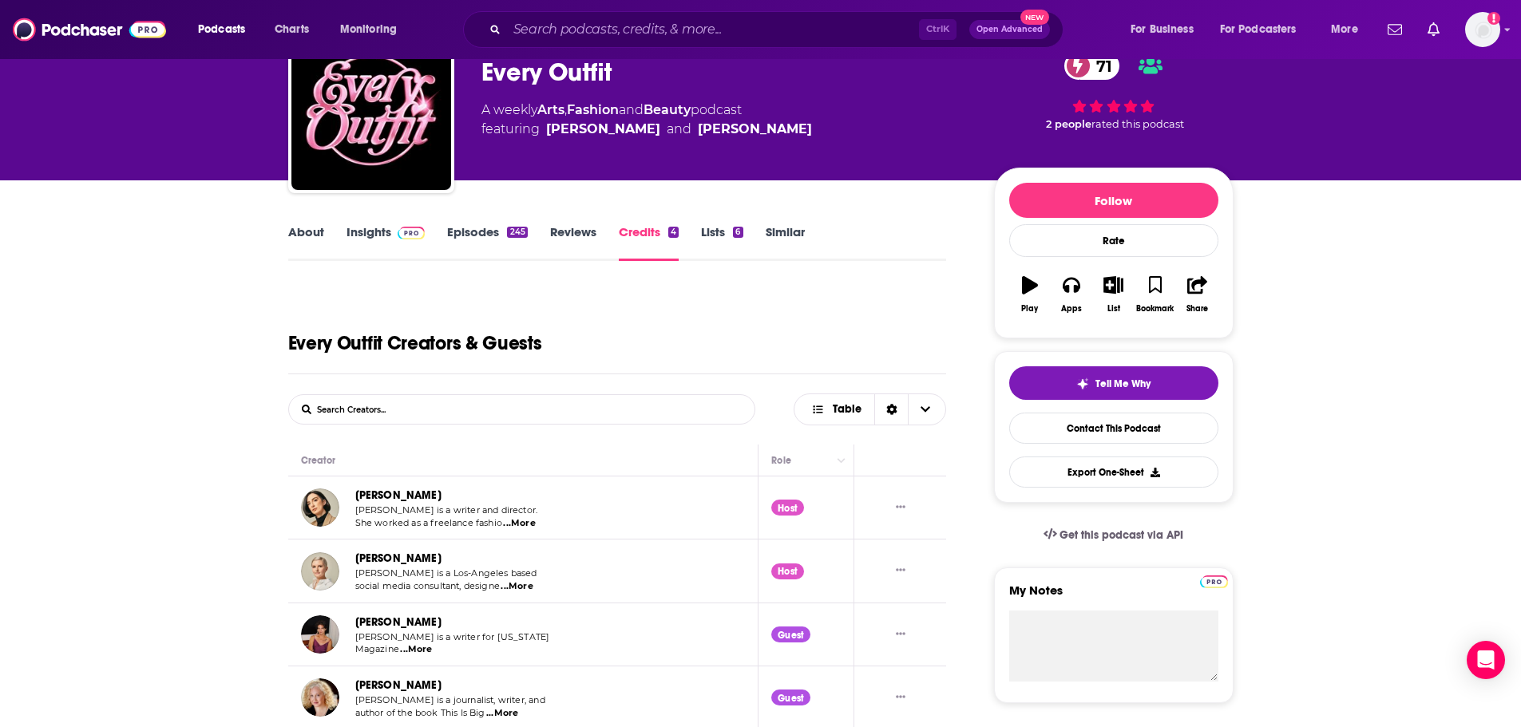
click at [722, 227] on link "Lists 6" at bounding box center [722, 242] width 42 height 37
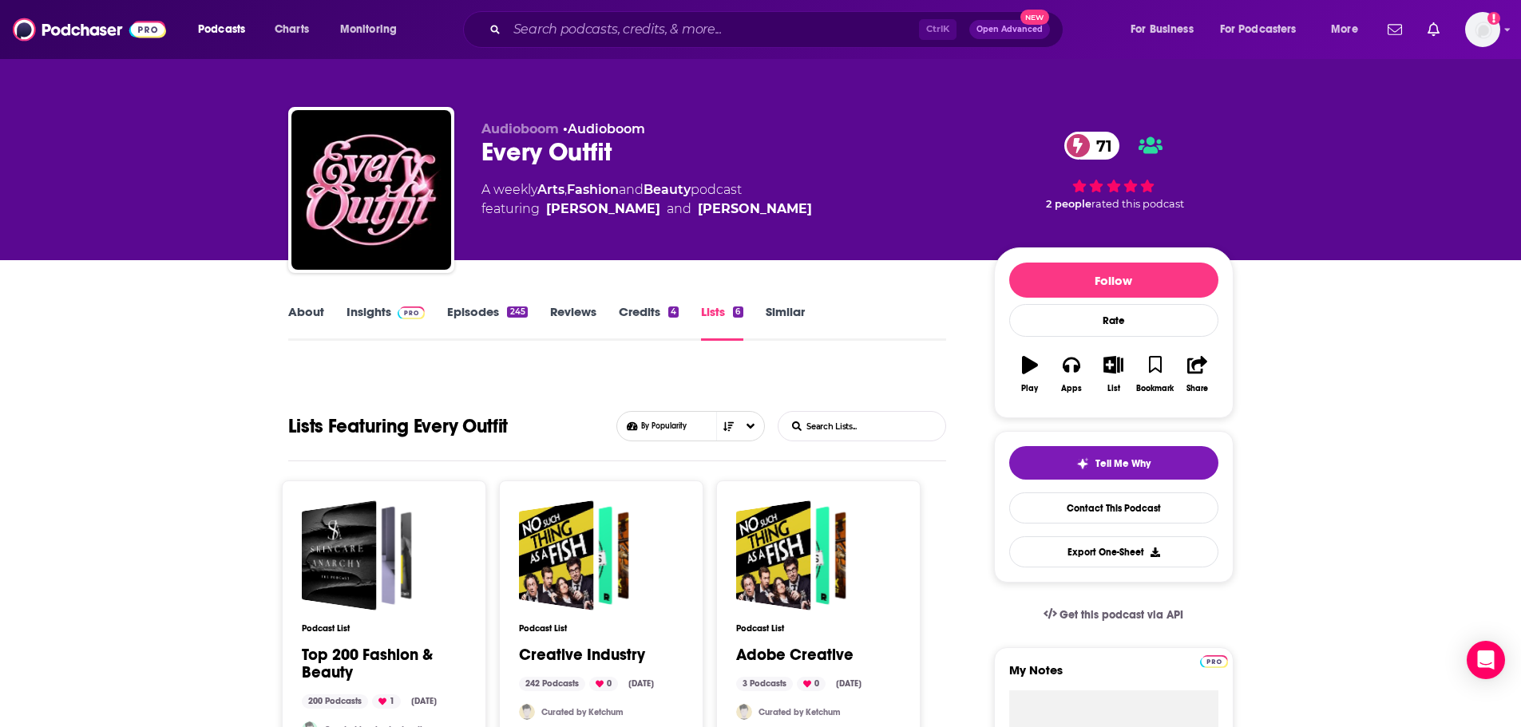
click at [378, 306] on link "Insights" at bounding box center [385, 322] width 79 height 37
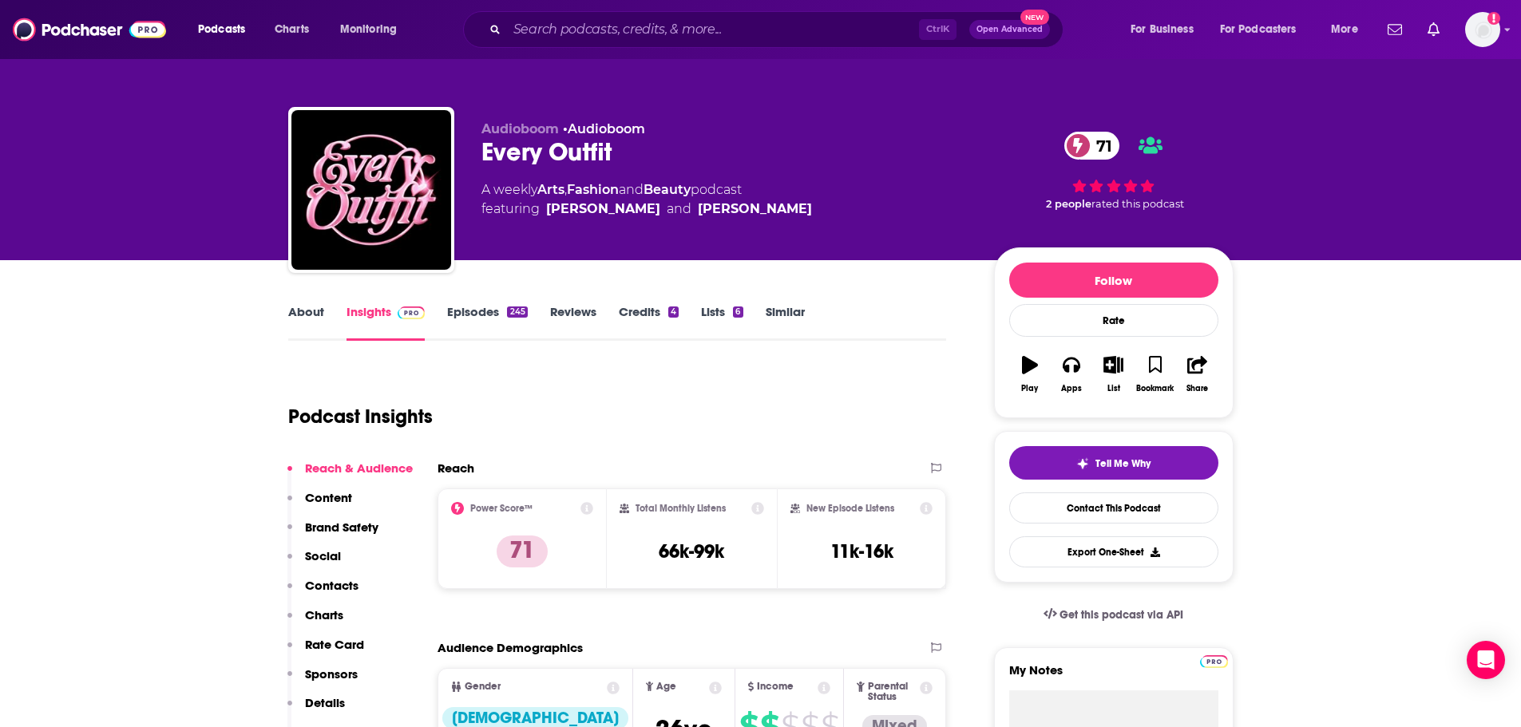
click at [492, 306] on link "Episodes 245" at bounding box center [487, 322] width 80 height 37
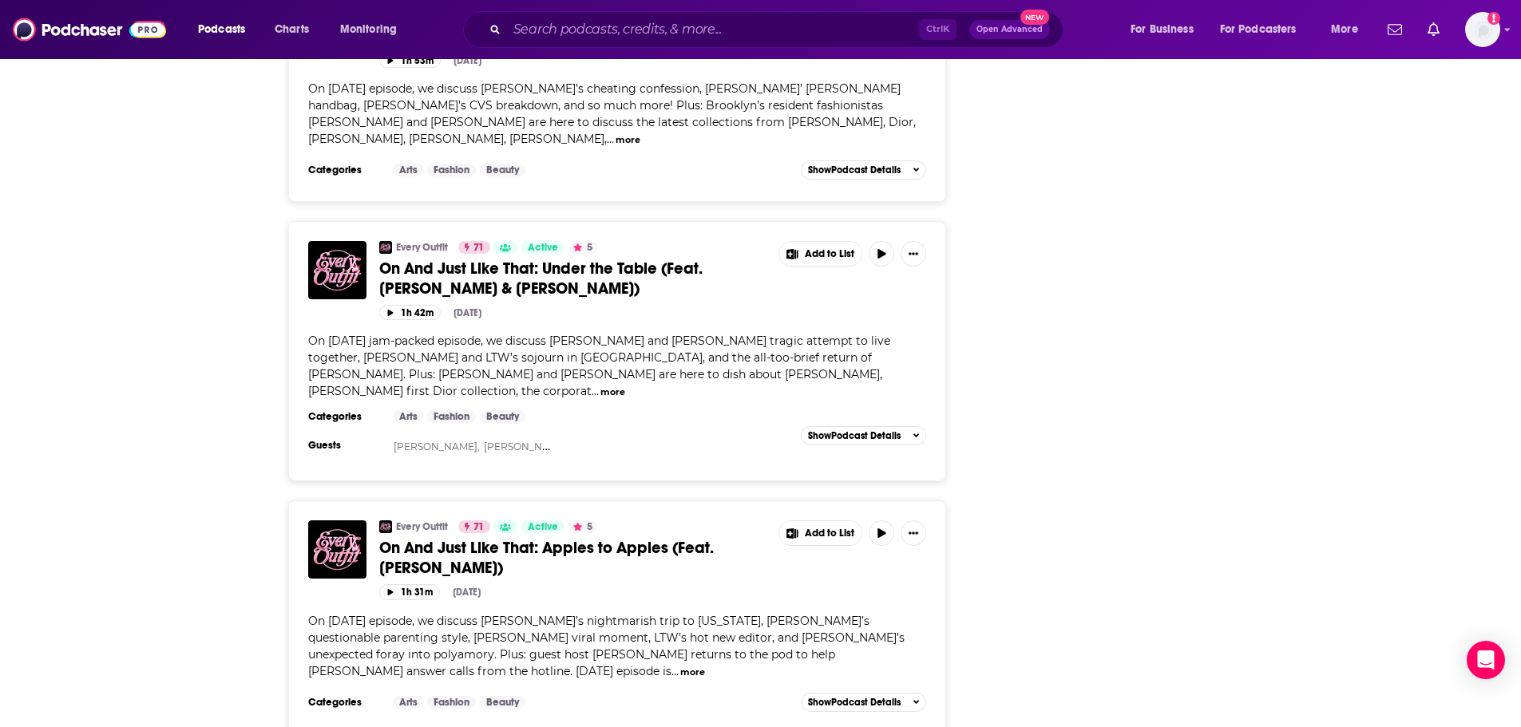
scroll to position [2338, 0]
